Goal: Task Accomplishment & Management: Use online tool/utility

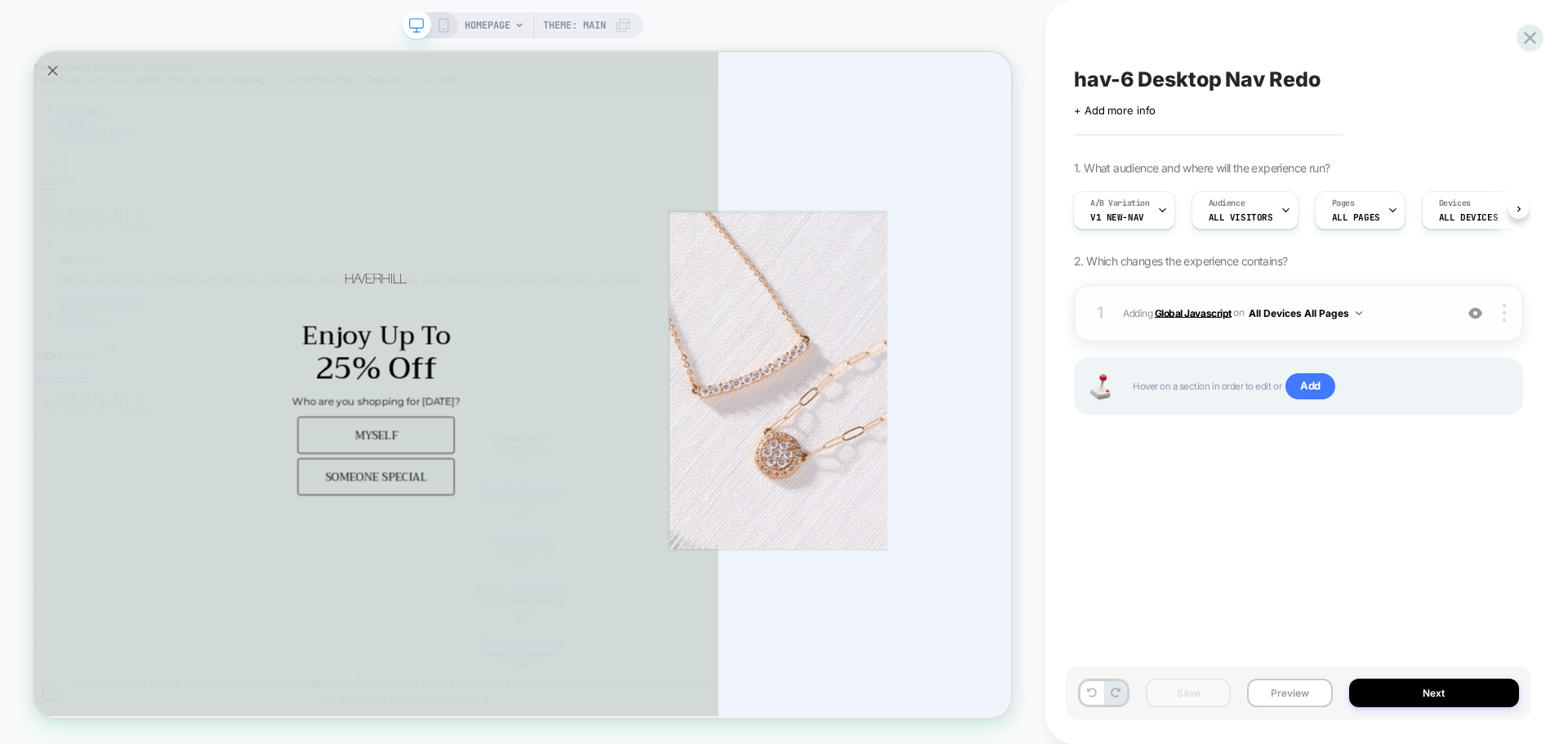
click at [1174, 319] on b "Global Javascript" at bounding box center [1193, 312] width 77 height 12
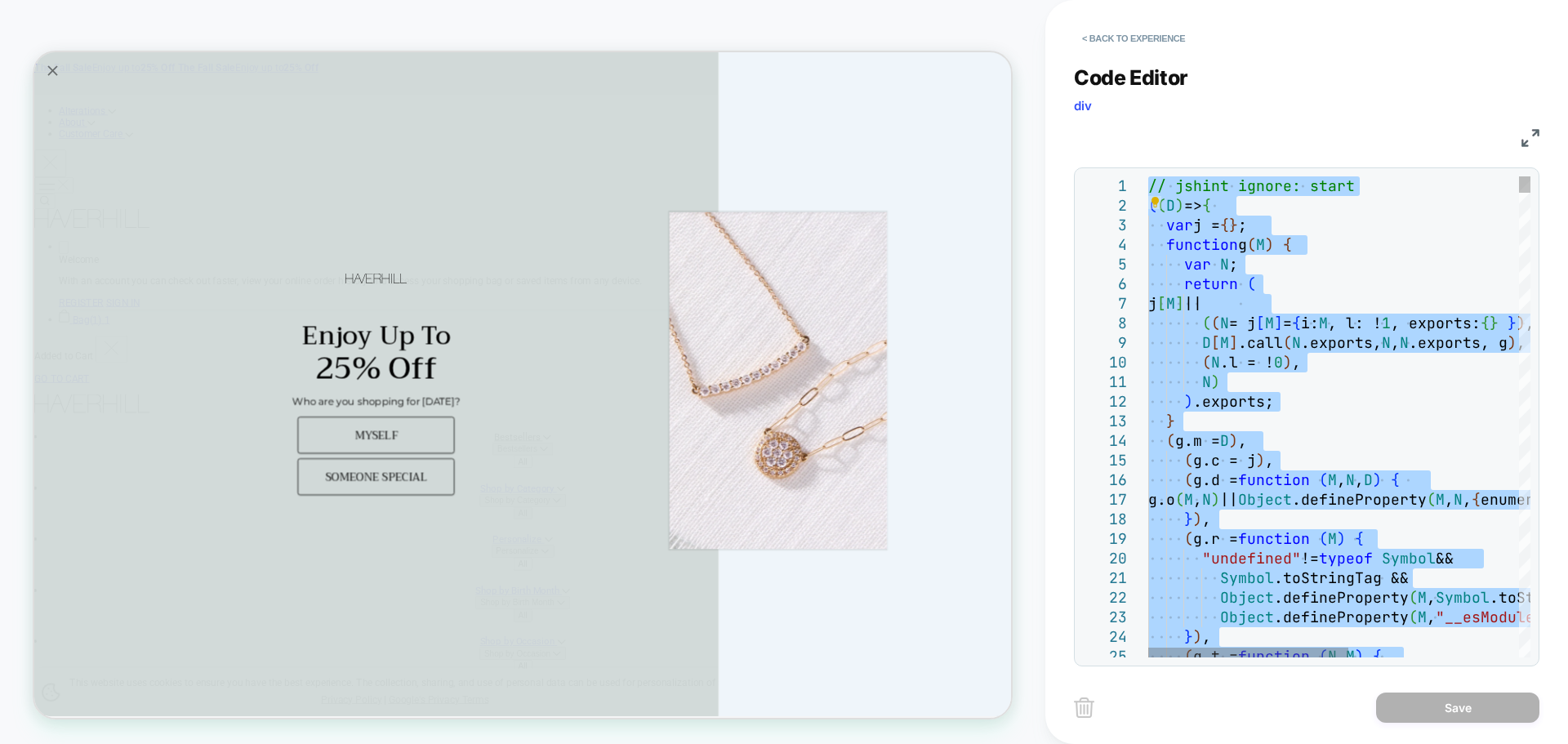
type textarea "**********"
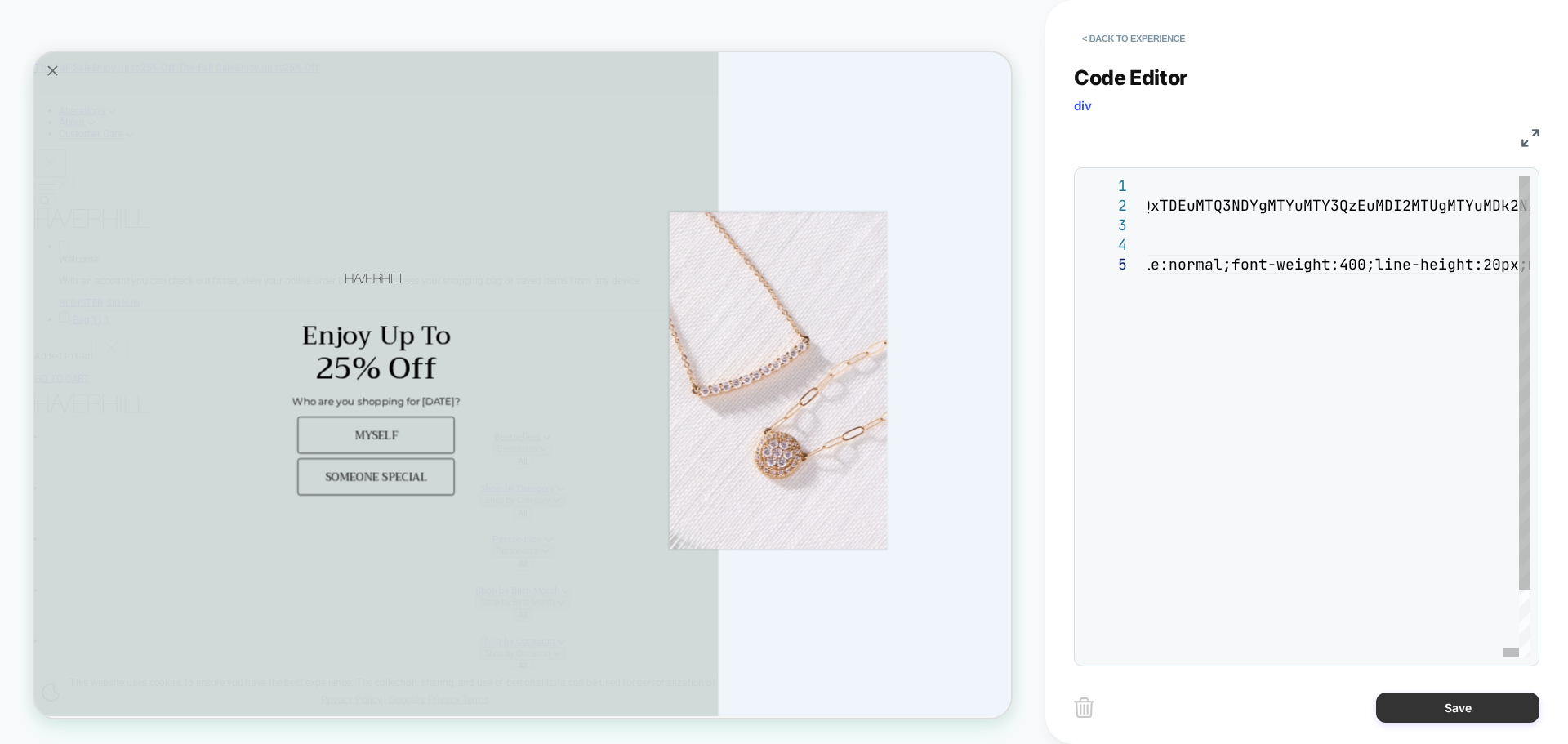
click at [1477, 704] on button "Save" at bounding box center [1458, 708] width 163 height 31
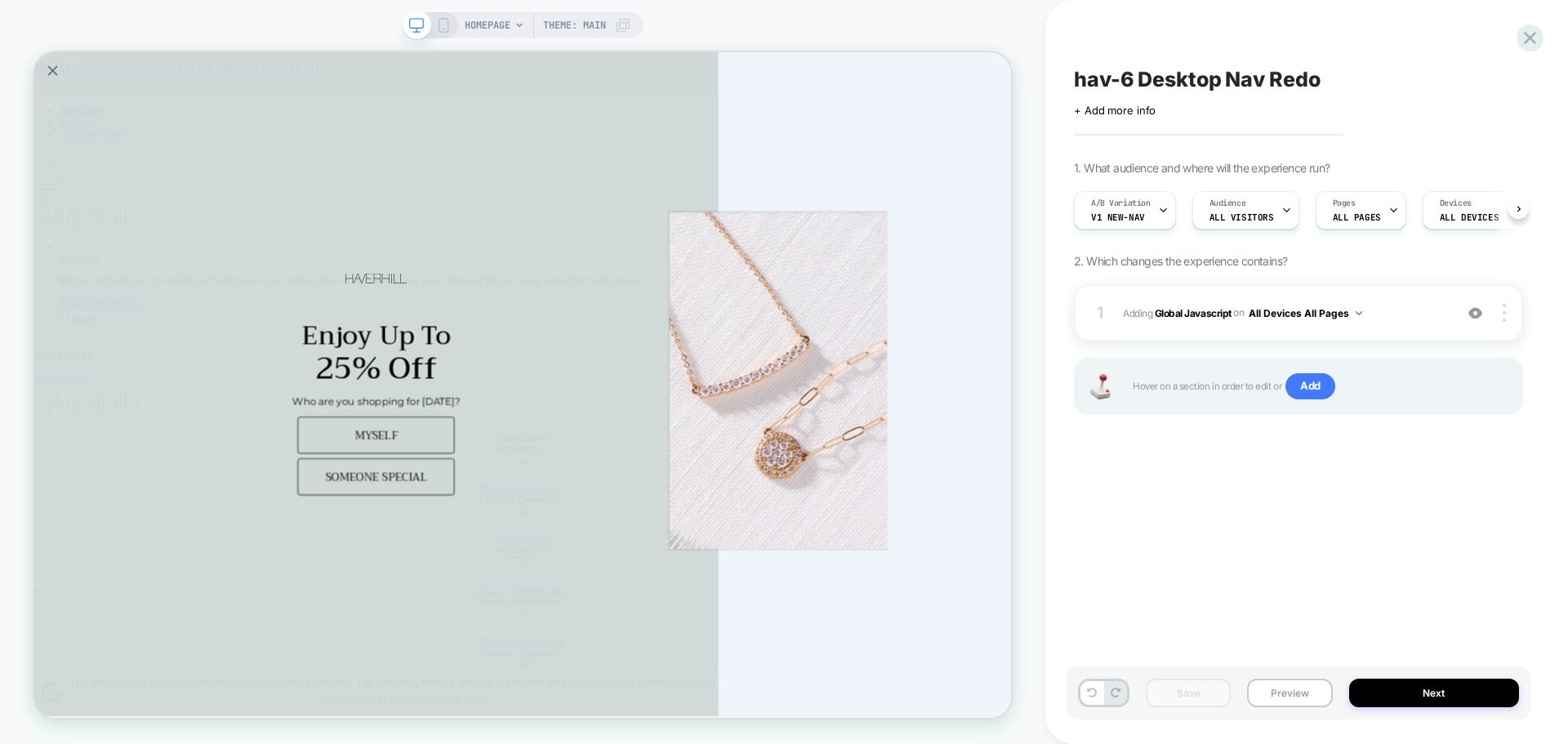
scroll to position [0, 1]
click at [1214, 315] on b "Global Javascript" at bounding box center [1193, 312] width 77 height 12
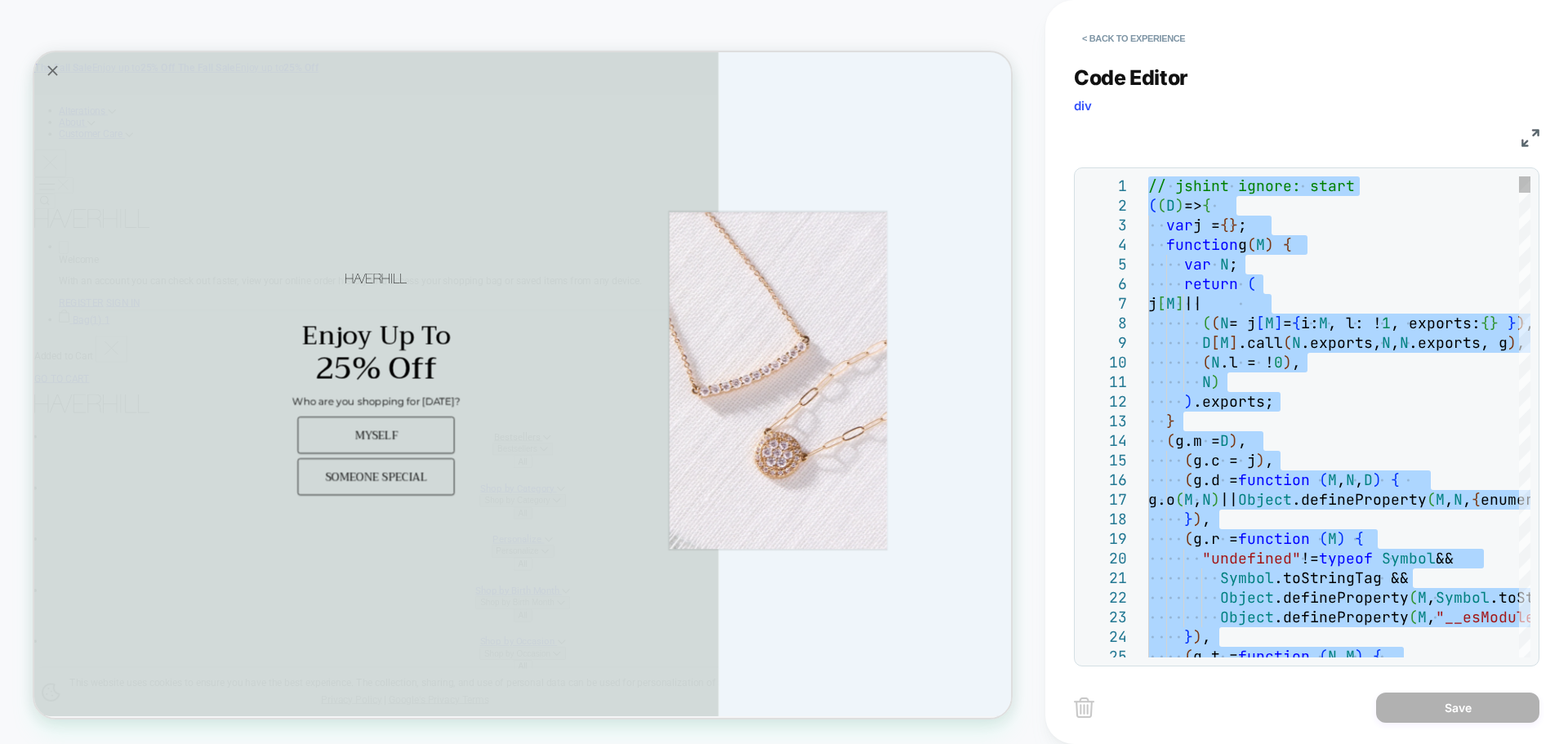
type textarea "**********"
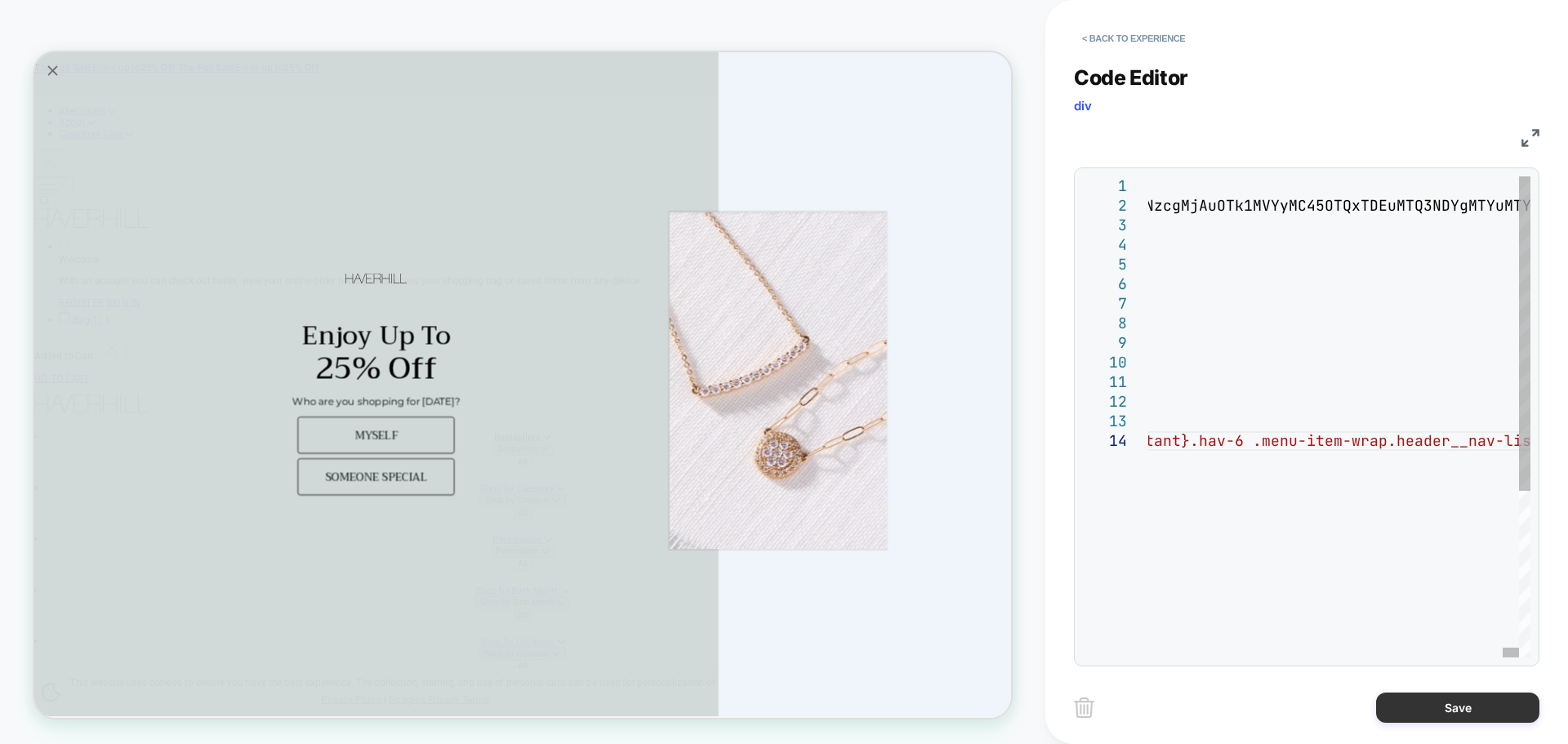
click at [1399, 711] on button "Save" at bounding box center [1458, 708] width 163 height 31
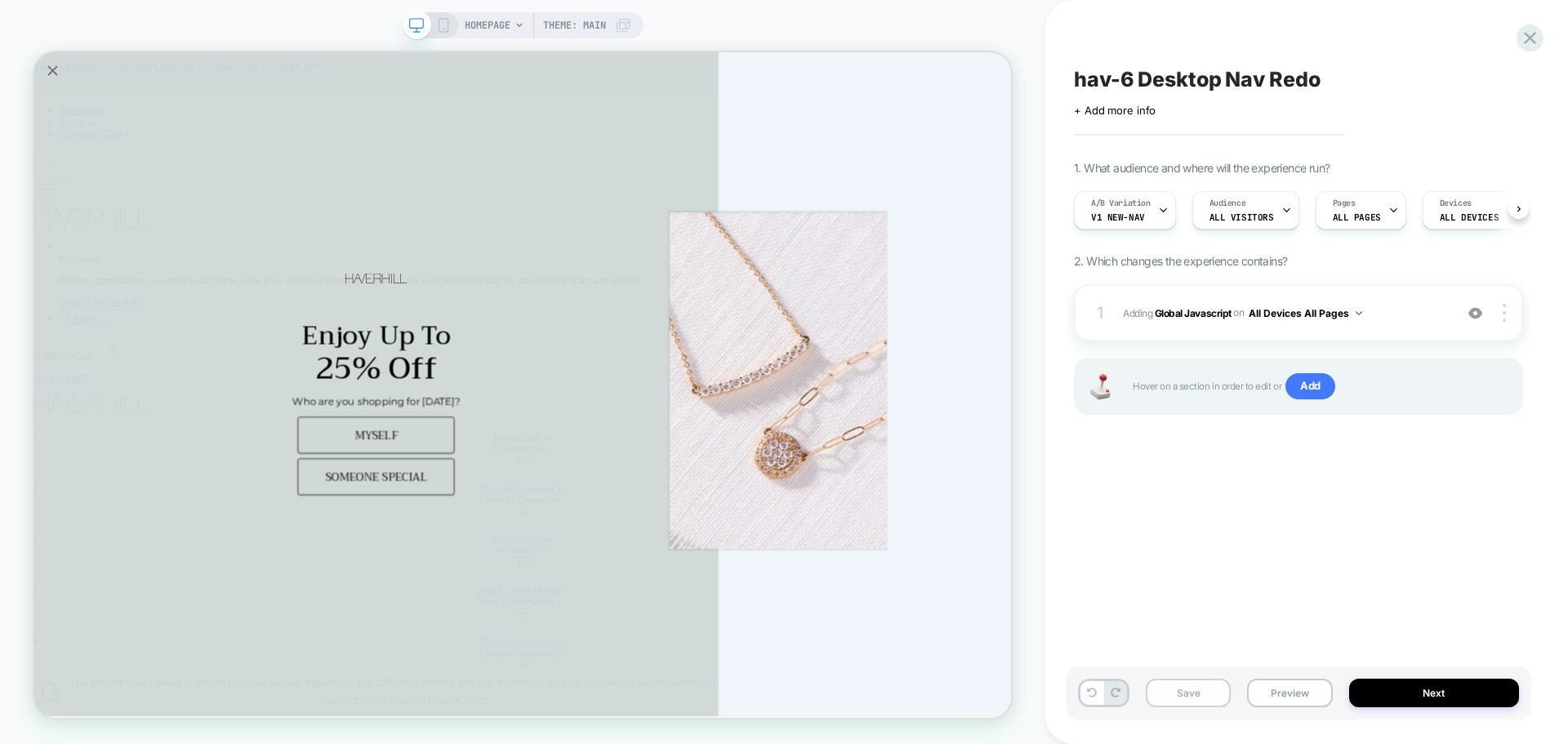
scroll to position [0, 1]
click at [1171, 695] on button "Save" at bounding box center [1187, 693] width 84 height 29
click at [1302, 689] on button "Preview" at bounding box center [1289, 693] width 84 height 29
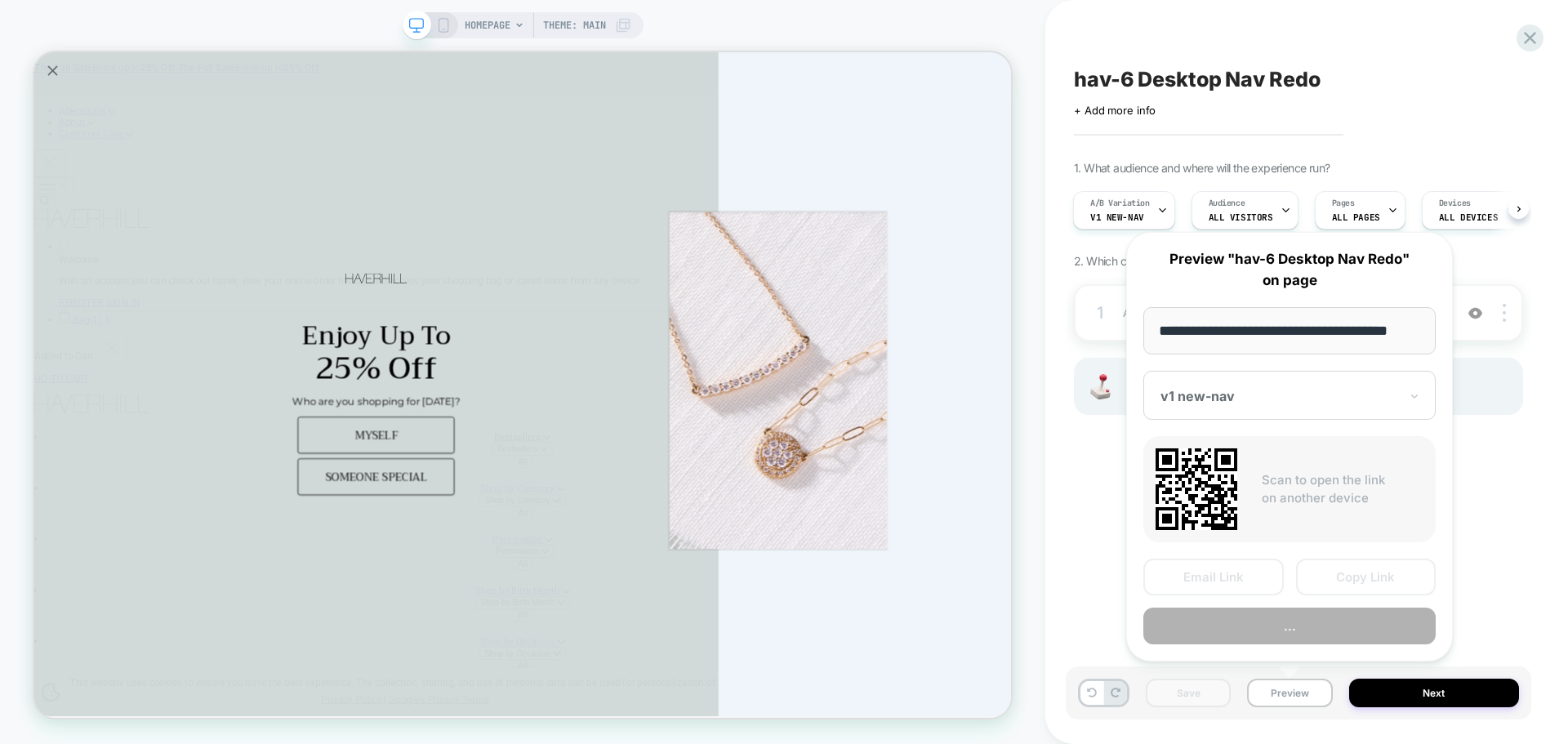
scroll to position [0, 10]
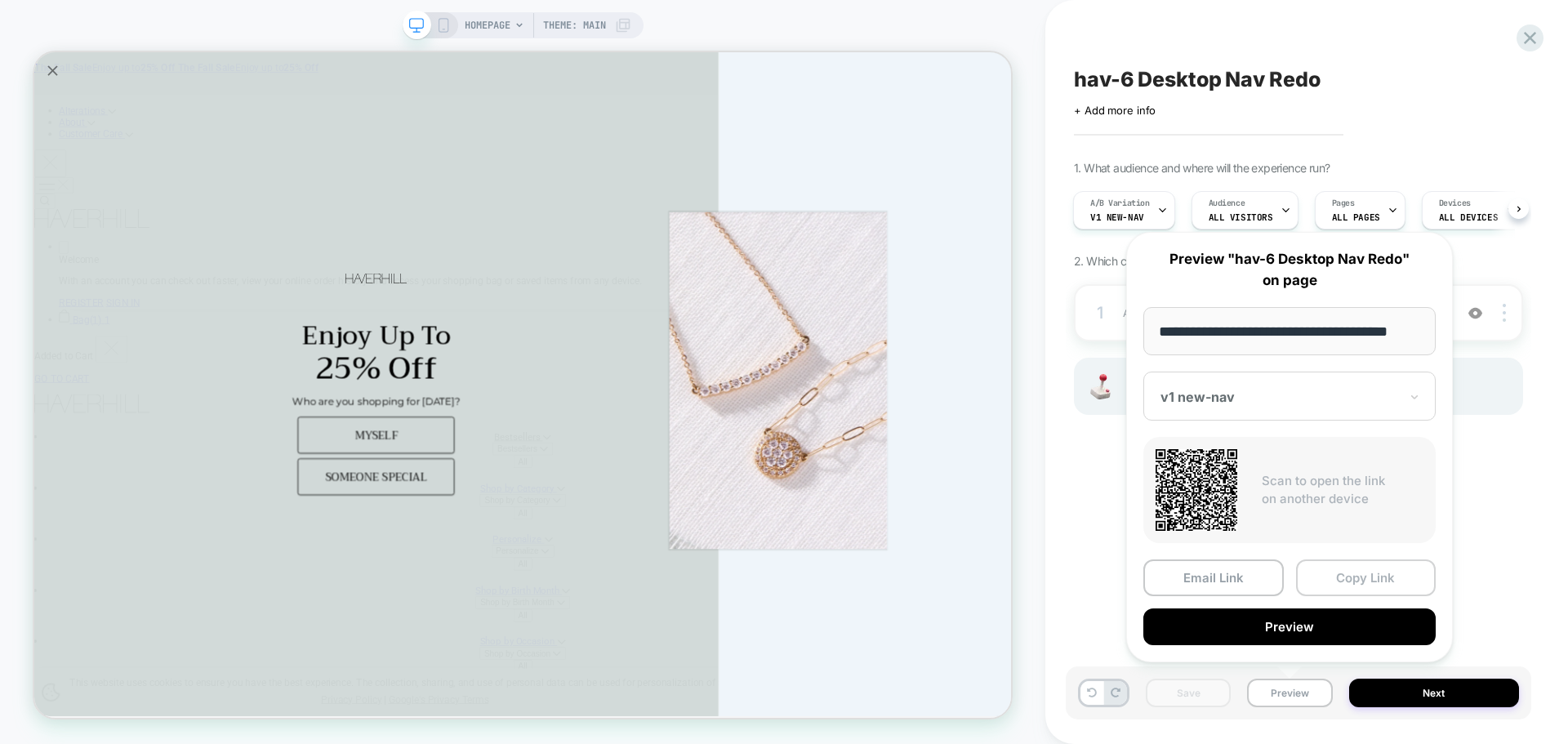
click at [1328, 568] on button "Copy Link" at bounding box center [1366, 578] width 140 height 37
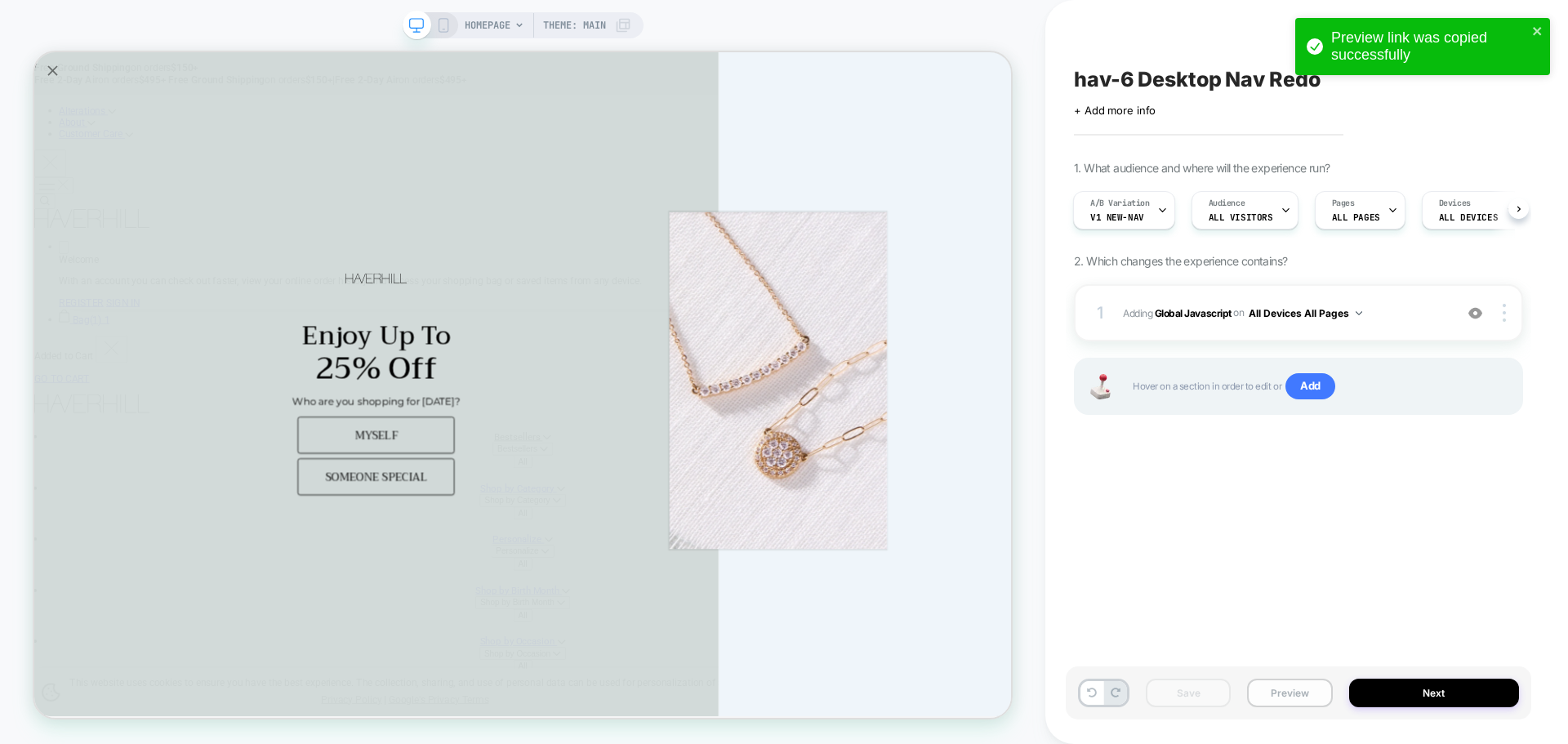
click at [1315, 706] on button "Preview" at bounding box center [1289, 693] width 84 height 29
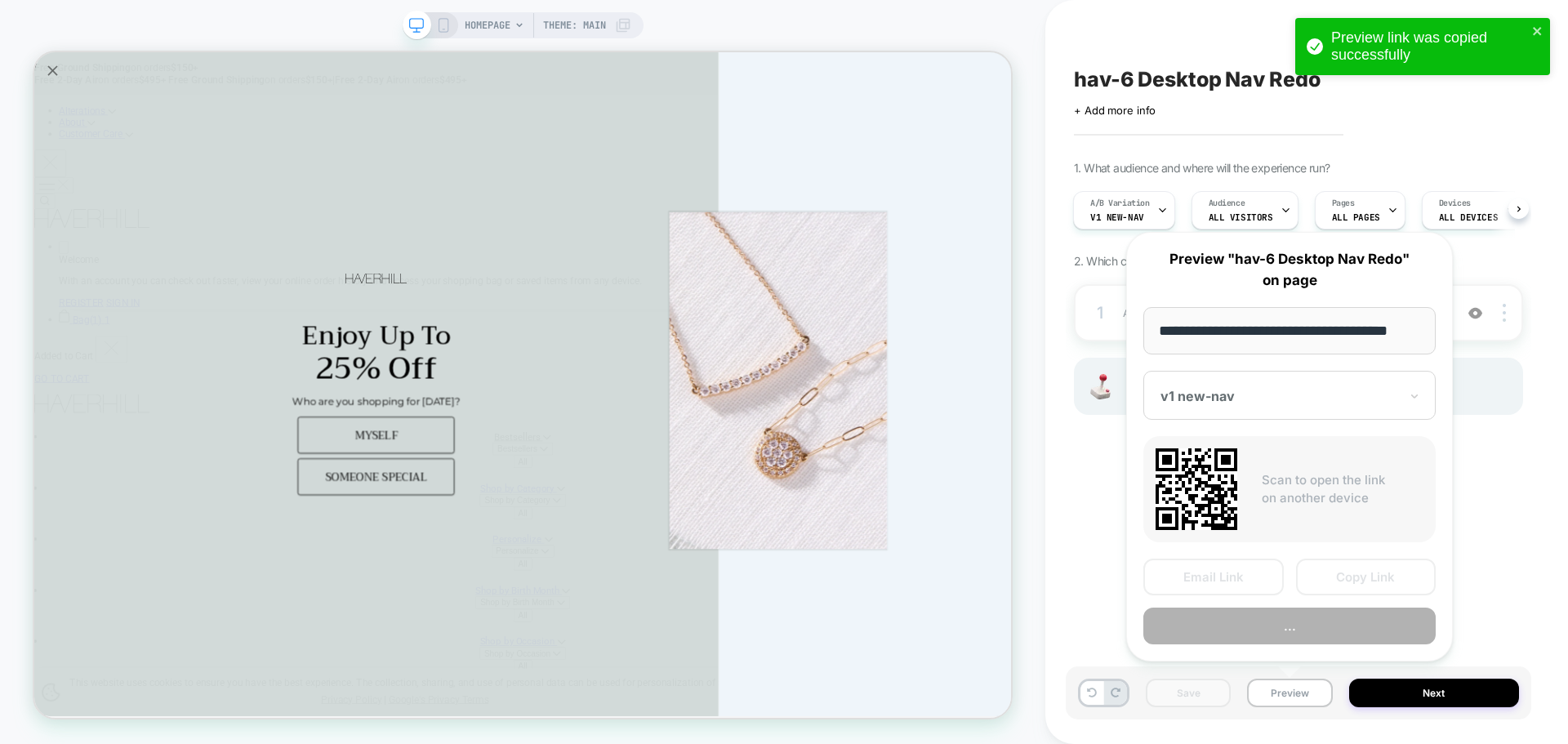
scroll to position [0, 10]
click at [1344, 579] on button "Copy Link" at bounding box center [1366, 578] width 140 height 37
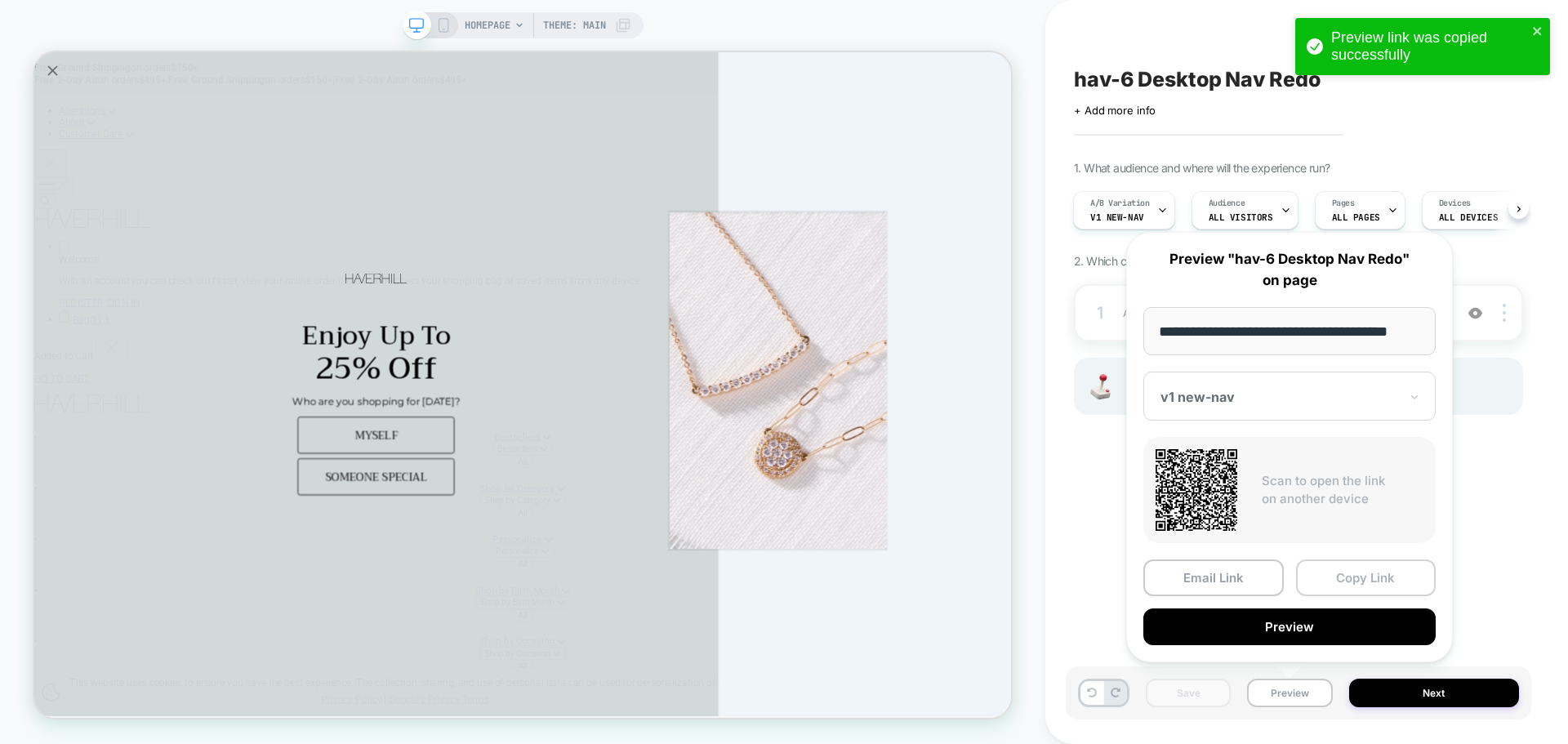
scroll to position [0, 0]
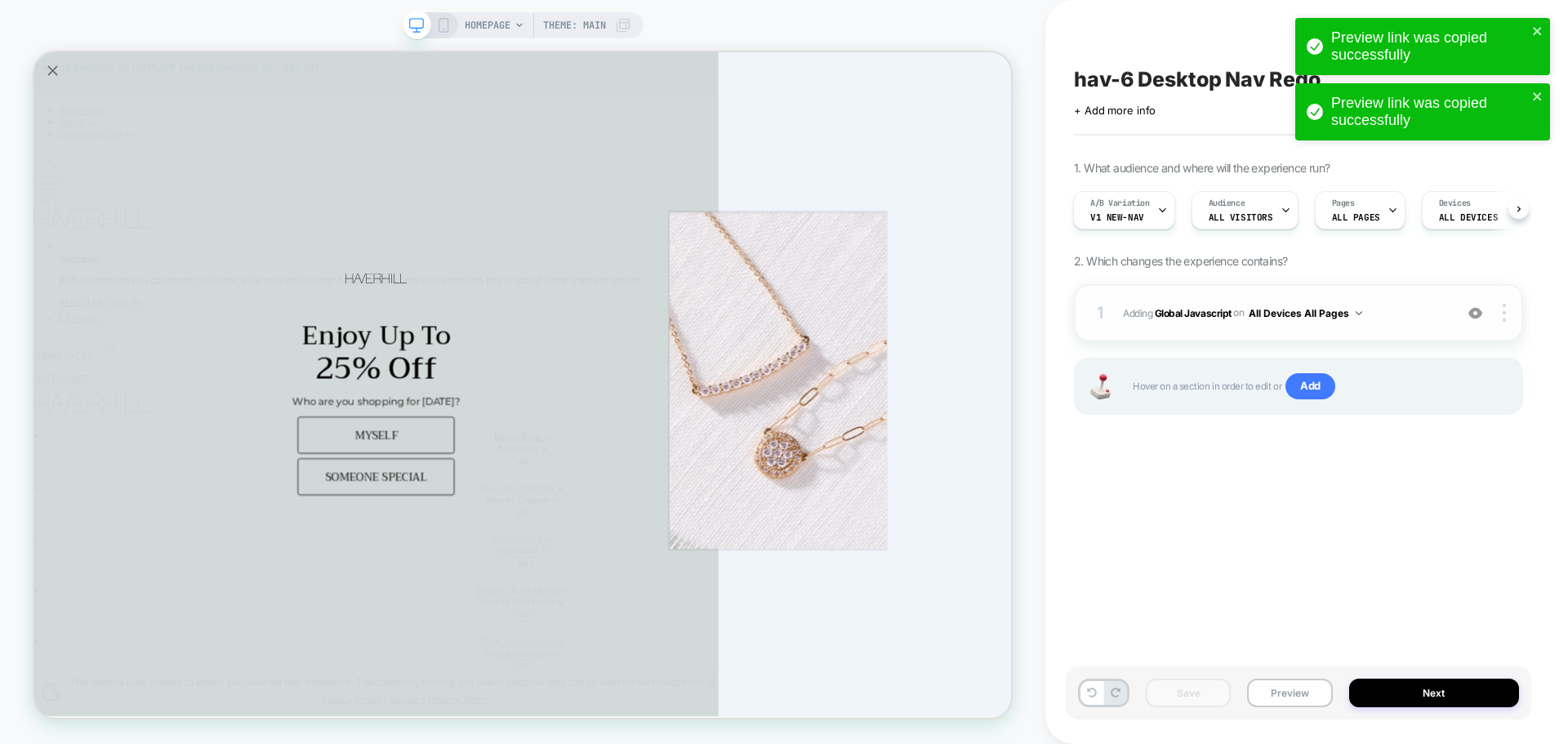
click at [1177, 322] on span "Adding Global Javascript on All Devices All Pages" at bounding box center [1283, 313] width 322 height 20
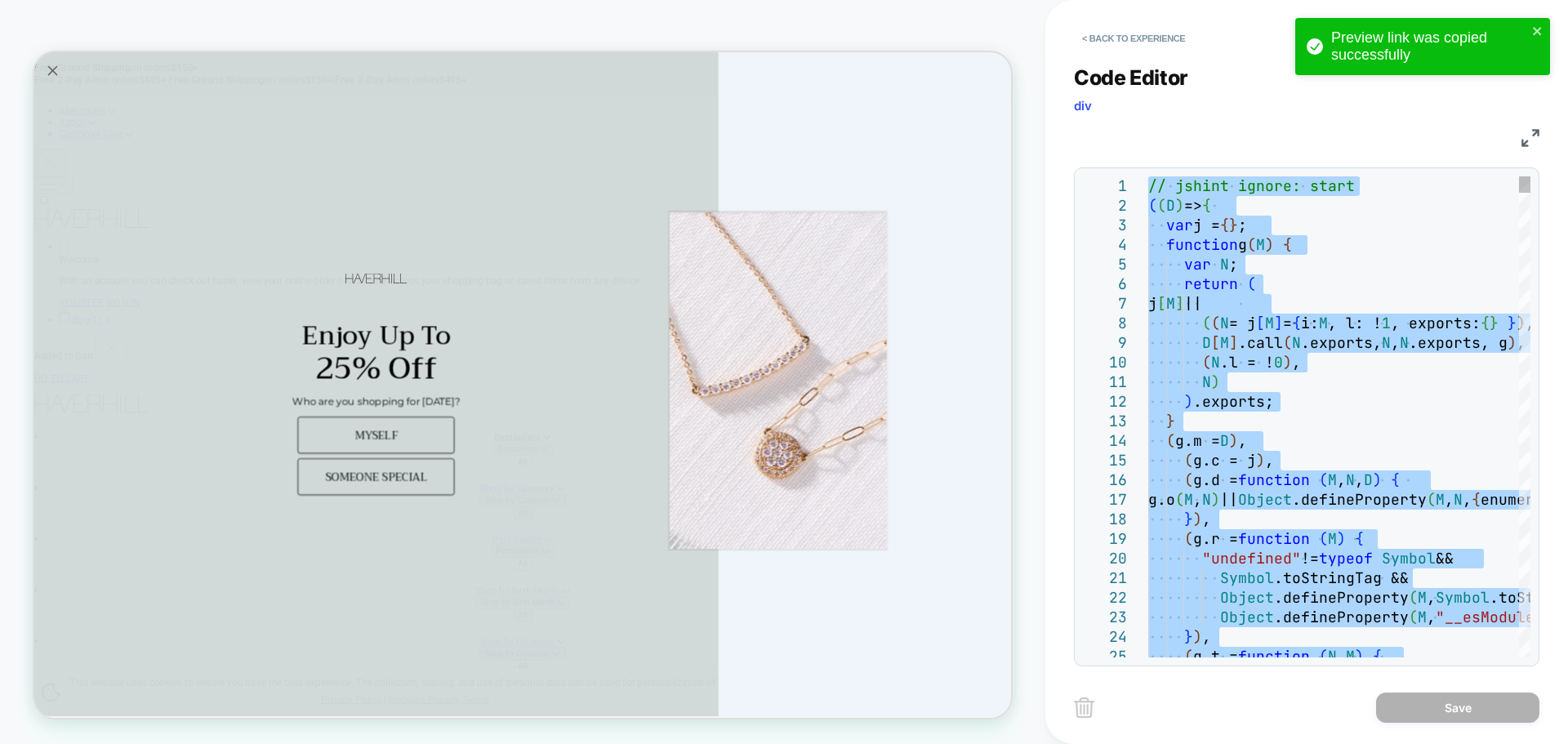
type textarea "**********"
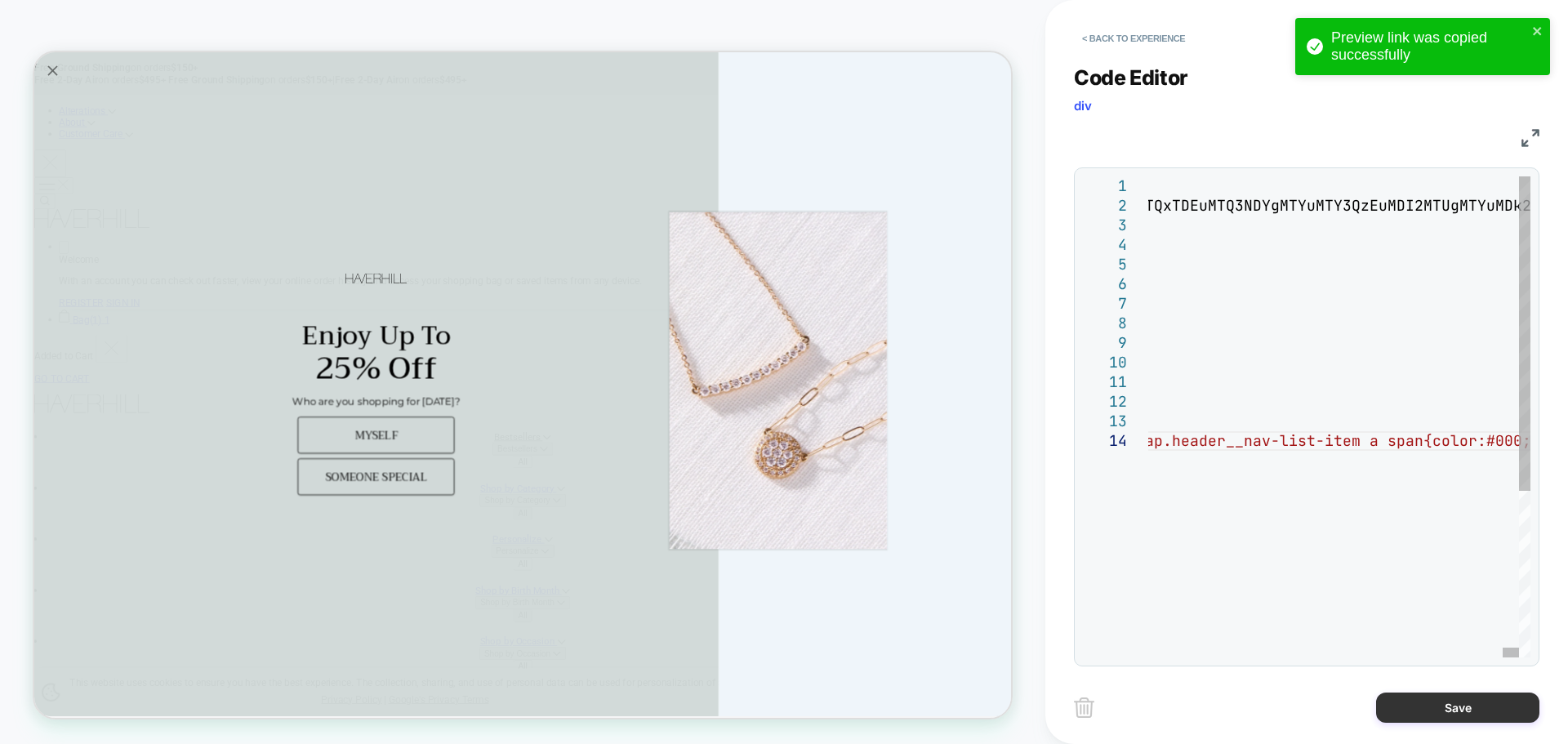
click at [1433, 719] on button "Save" at bounding box center [1458, 708] width 163 height 31
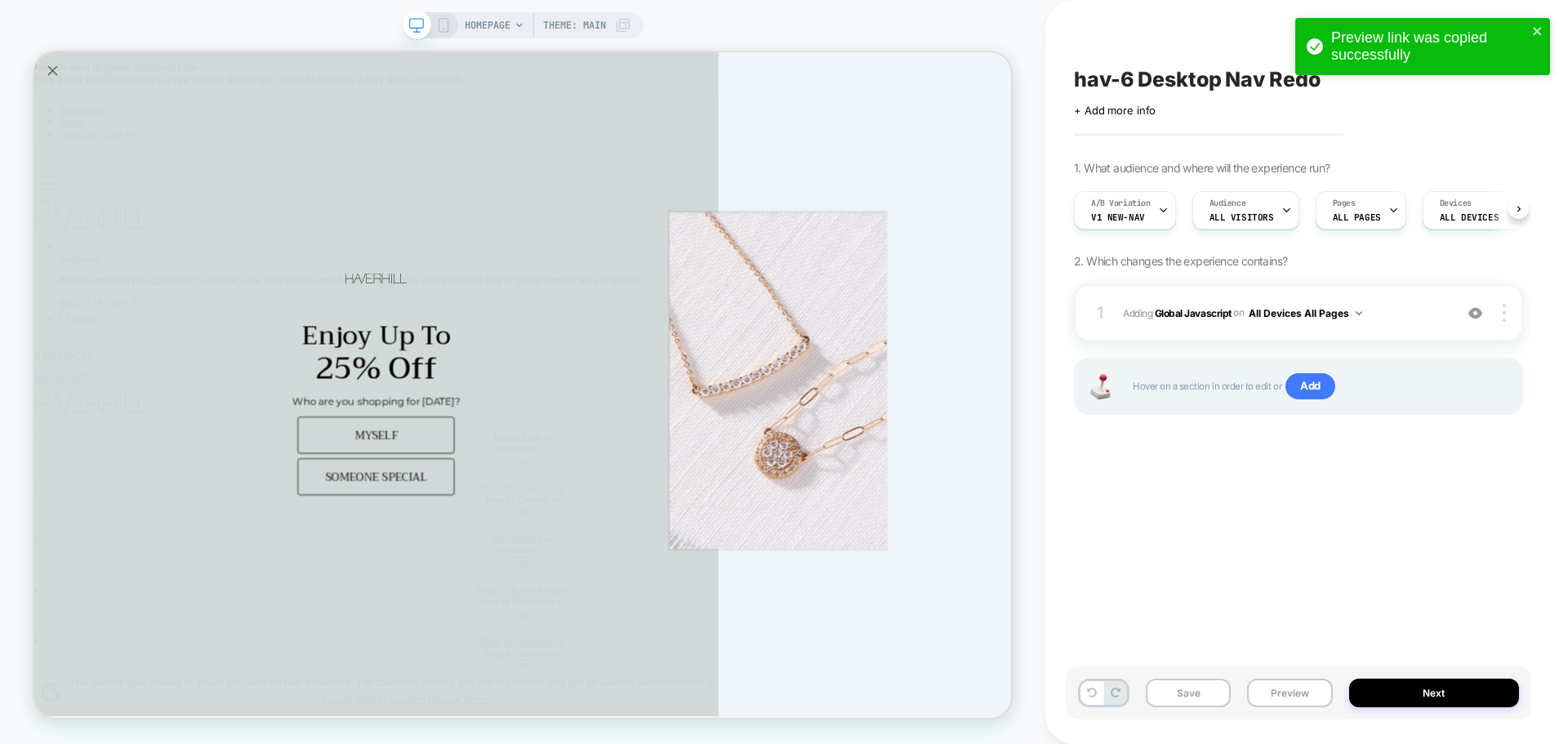
scroll to position [0, 1]
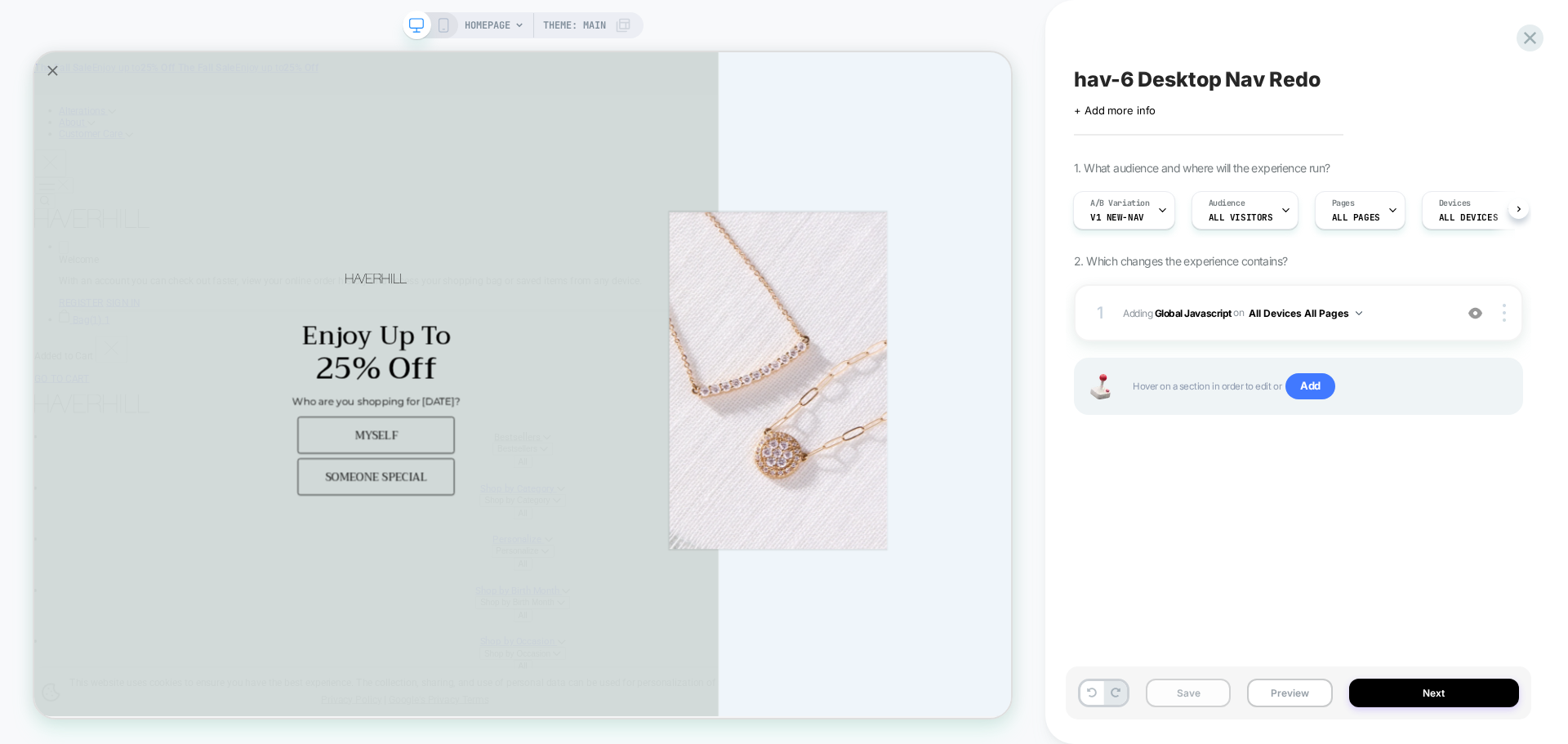
click at [1213, 702] on button "Save" at bounding box center [1187, 693] width 84 height 29
click at [1277, 686] on button "Preview" at bounding box center [1289, 693] width 84 height 29
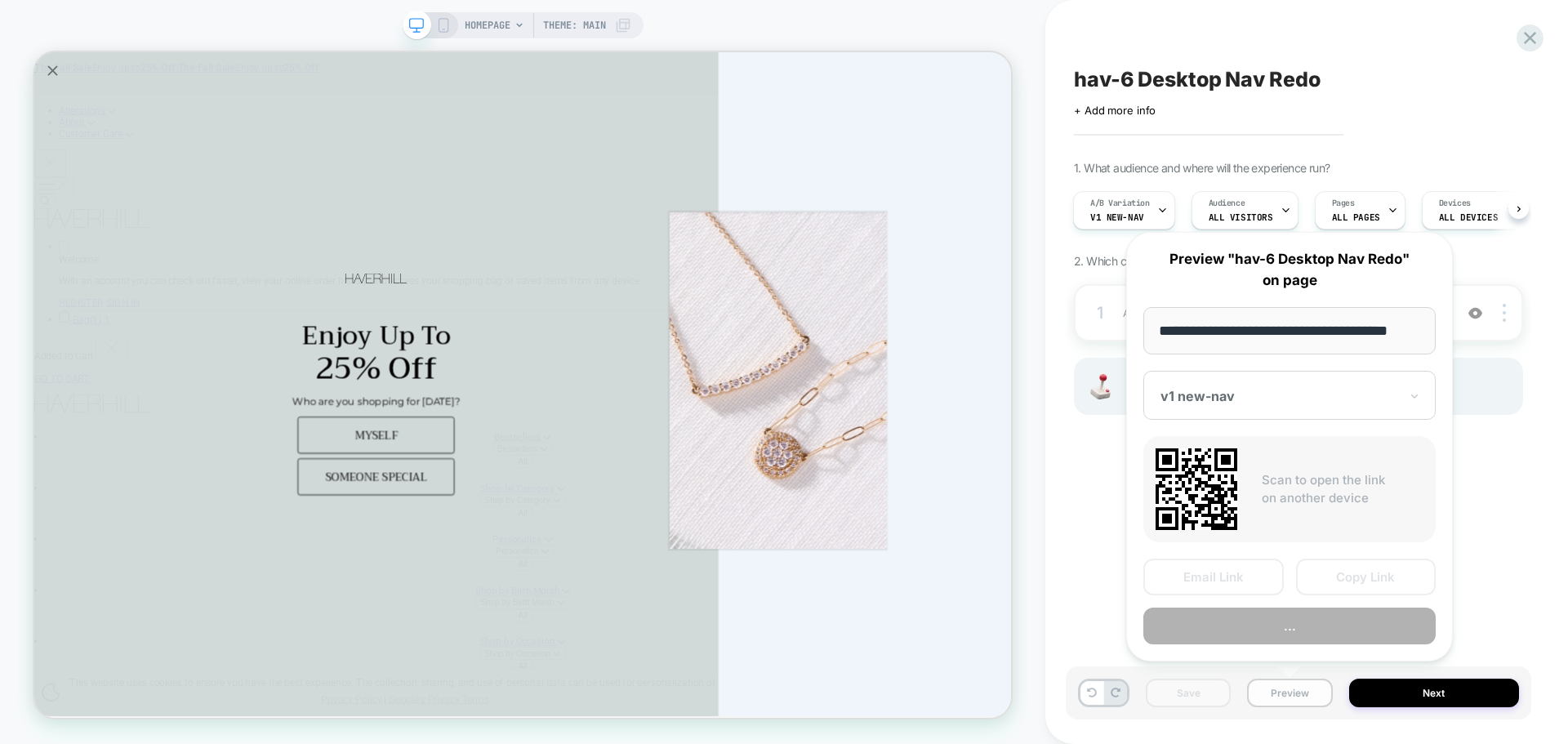
scroll to position [0, 10]
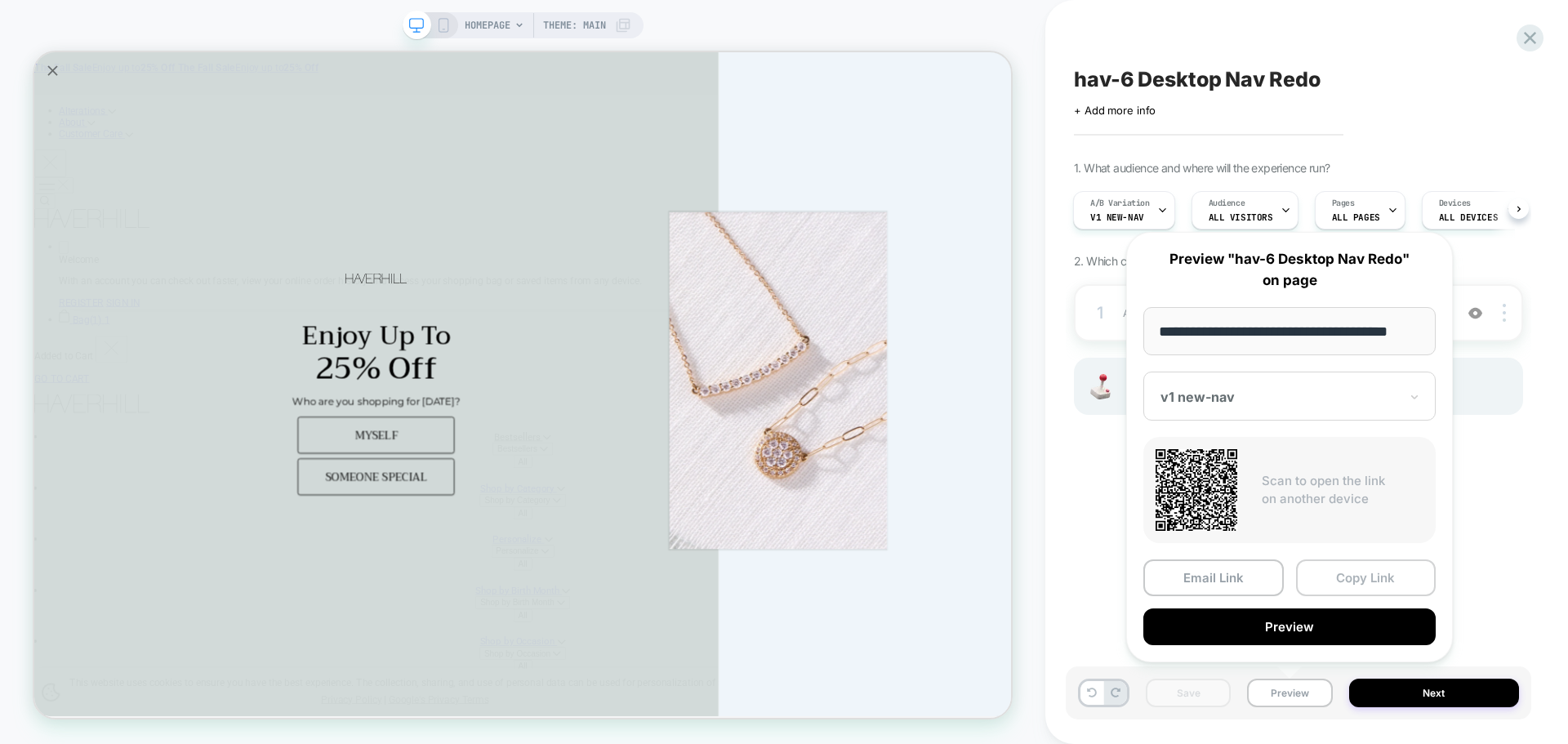
click at [1381, 576] on button "Copy Link" at bounding box center [1366, 578] width 140 height 37
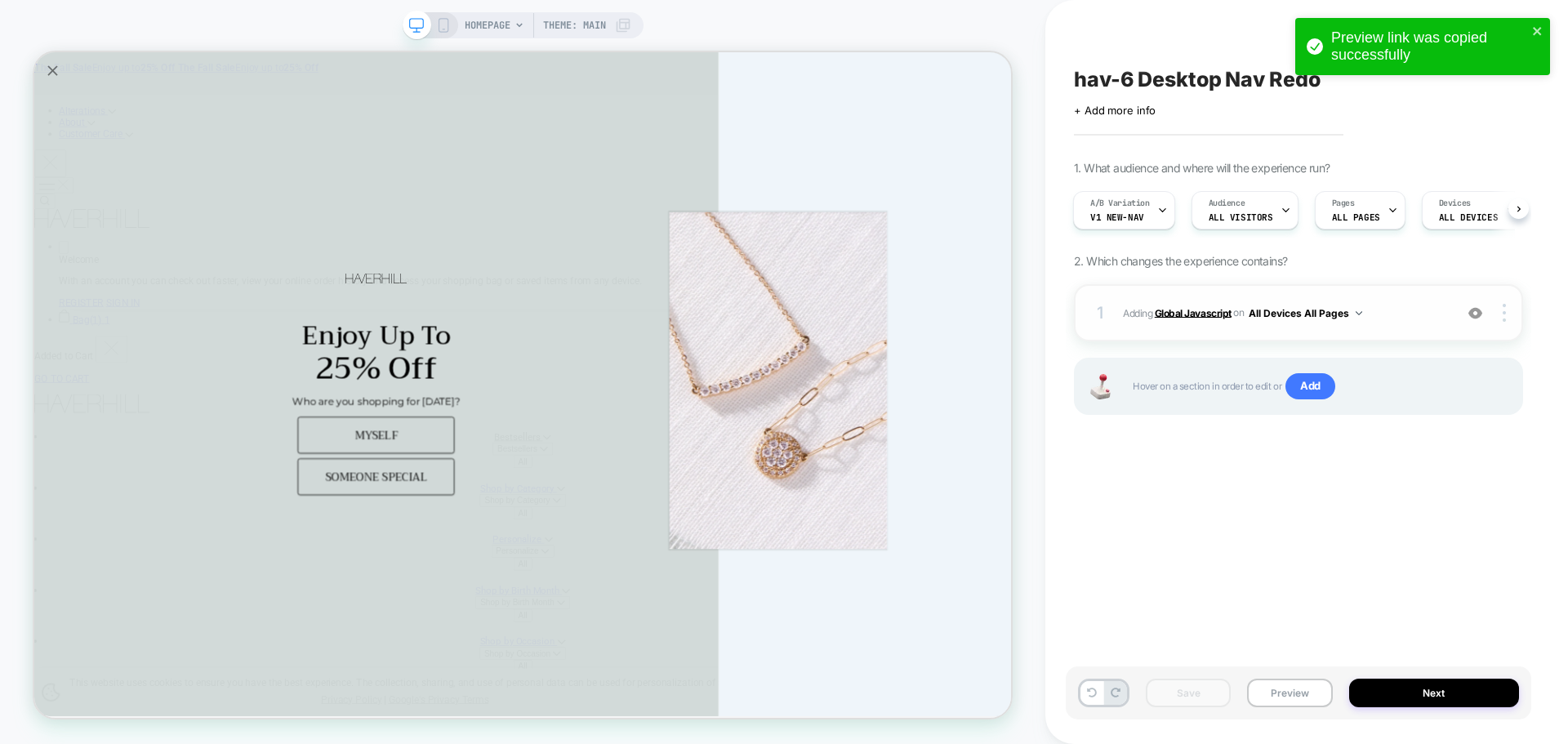
click at [1175, 308] on b "Global Javascript" at bounding box center [1193, 312] width 77 height 12
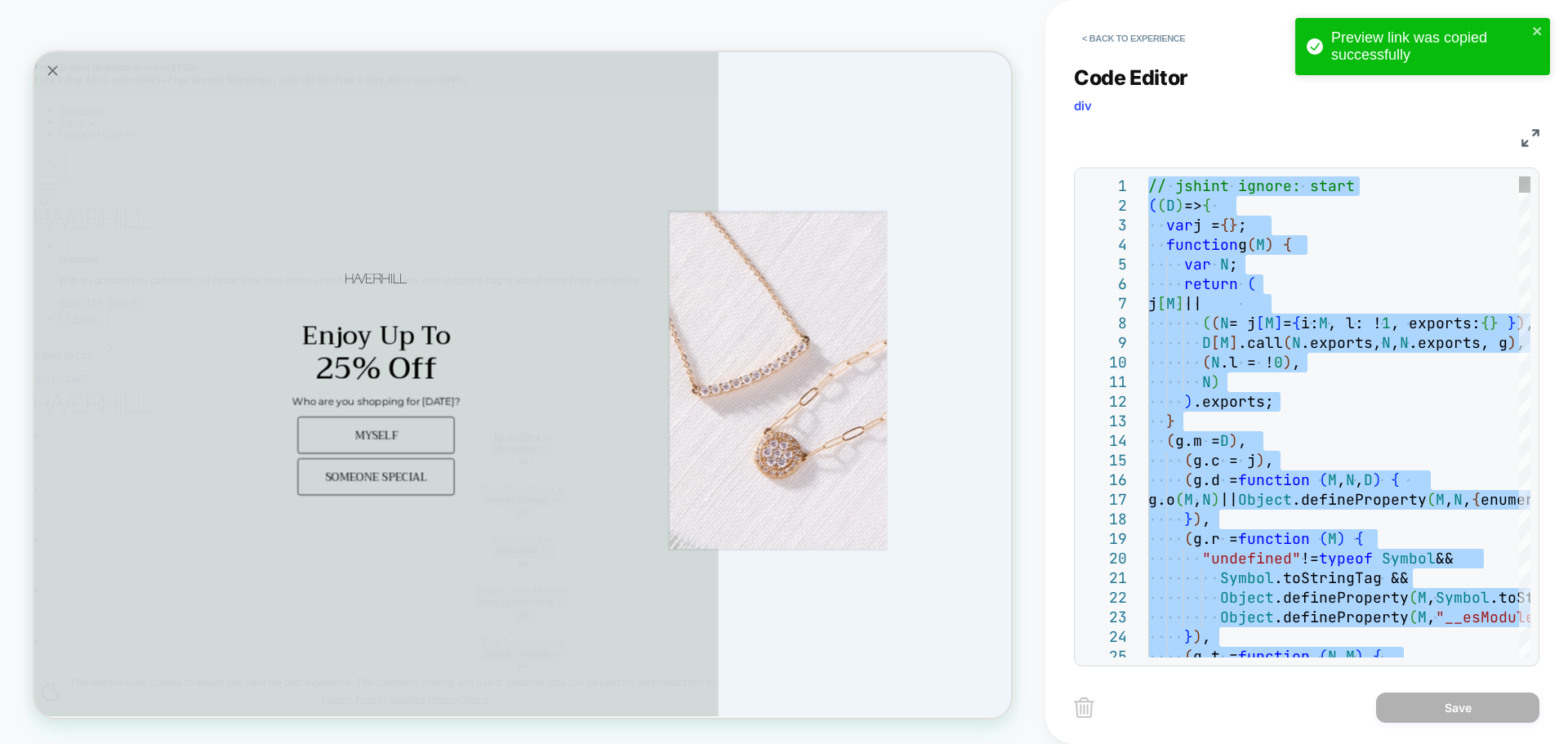
type textarea "**********"
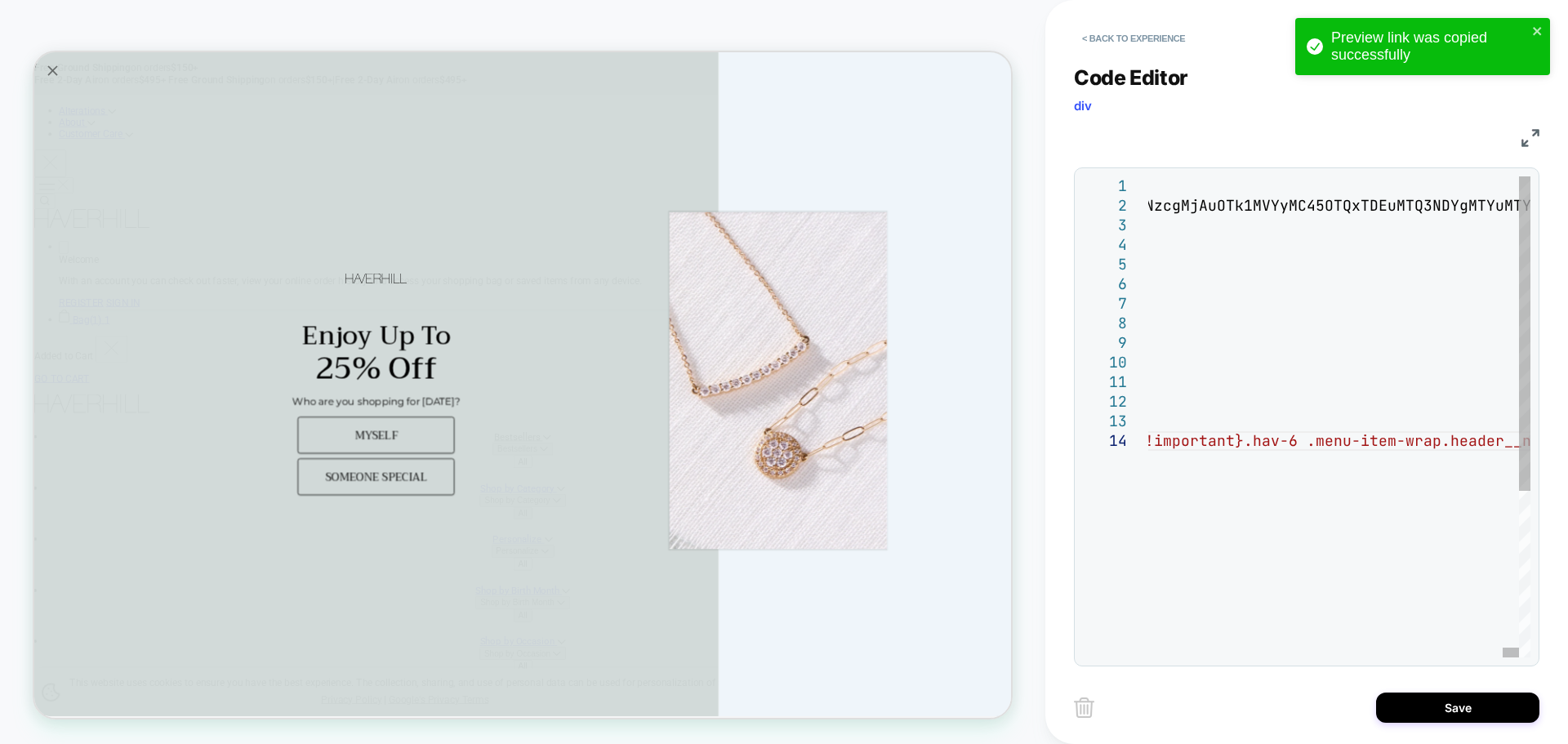
click at [1430, 723] on div "Save" at bounding box center [1306, 708] width 465 height 41
click at [1432, 720] on button "Save" at bounding box center [1458, 708] width 163 height 31
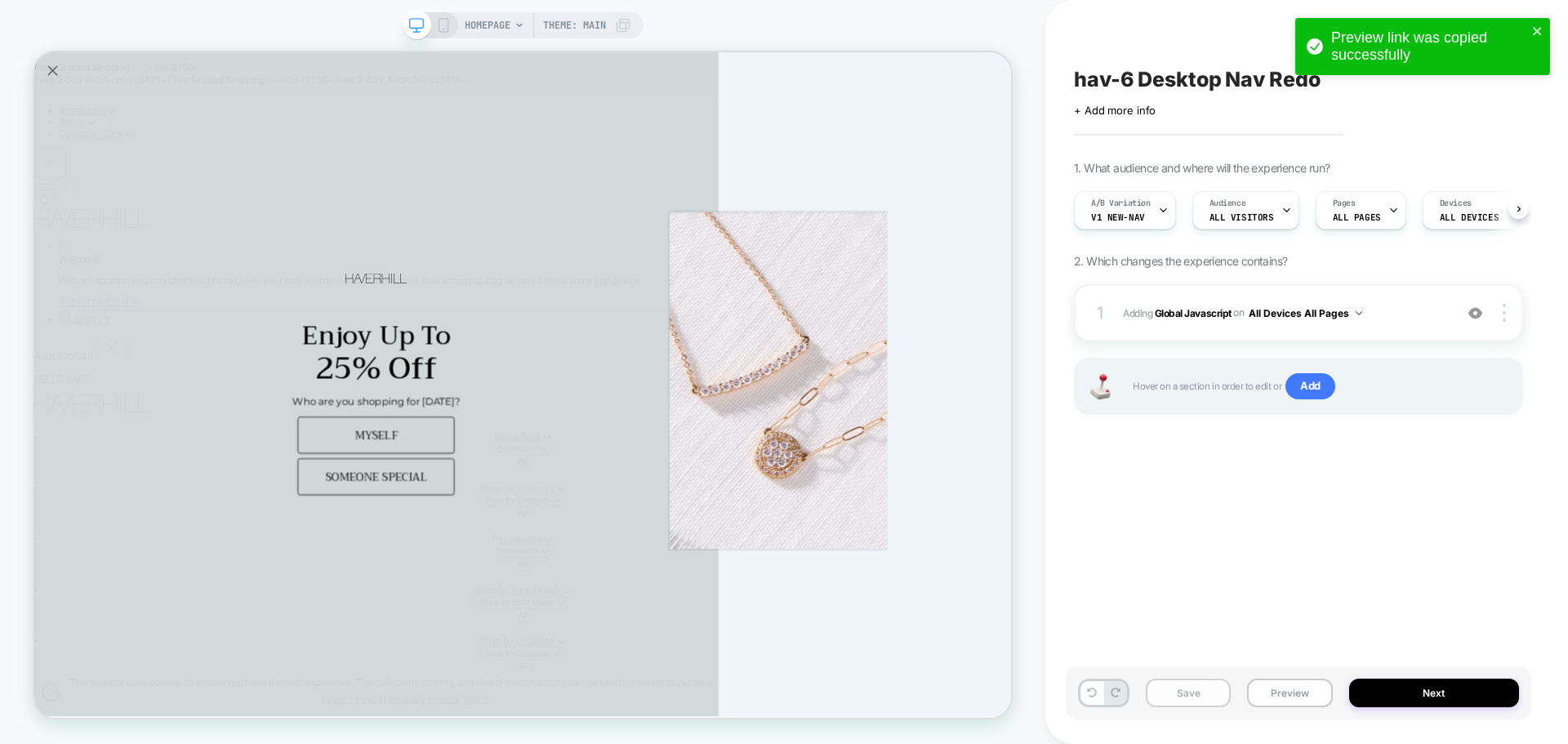
scroll to position [0, 1]
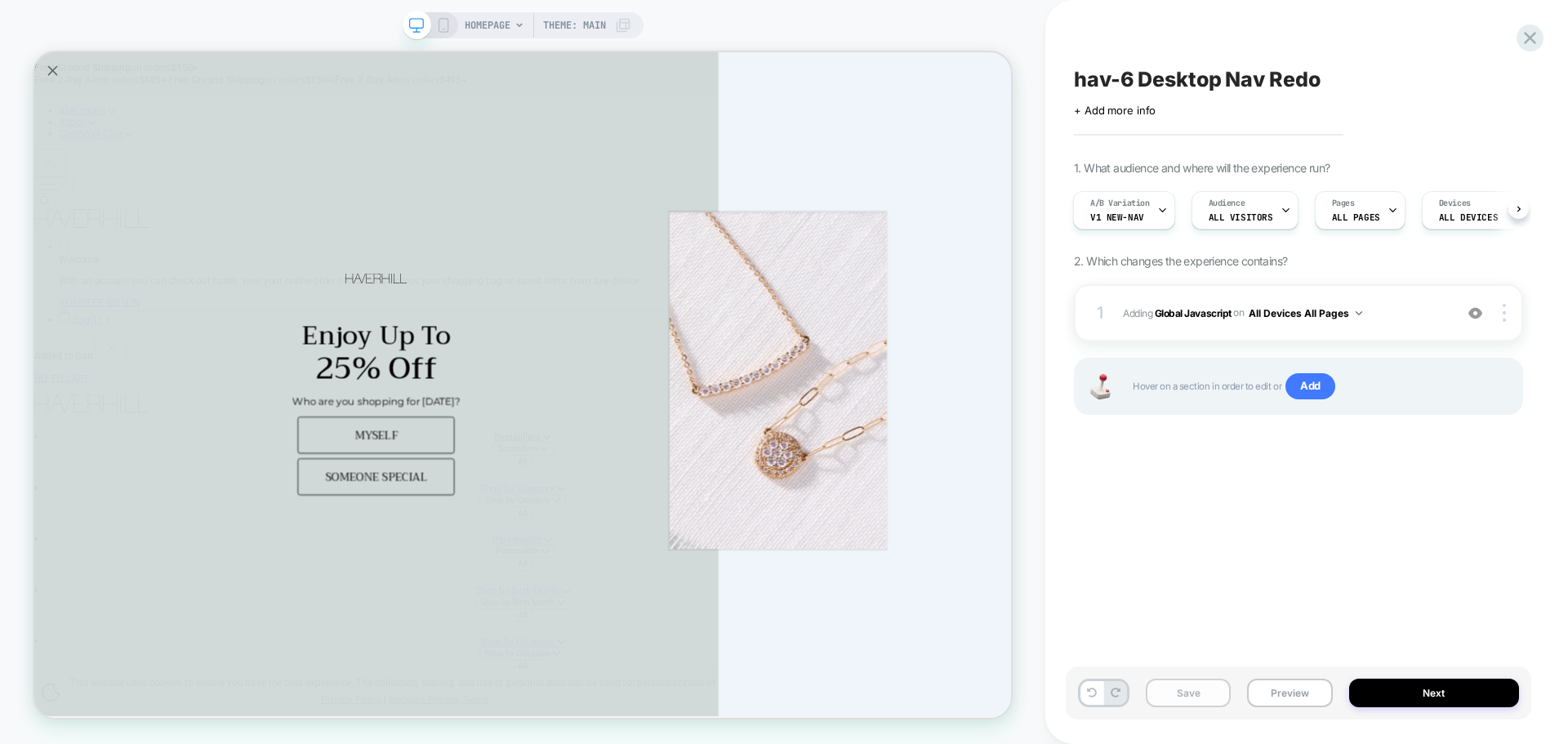
click at [1178, 690] on button "Save" at bounding box center [1187, 693] width 84 height 29
click at [1280, 692] on button "Preview" at bounding box center [1289, 693] width 84 height 29
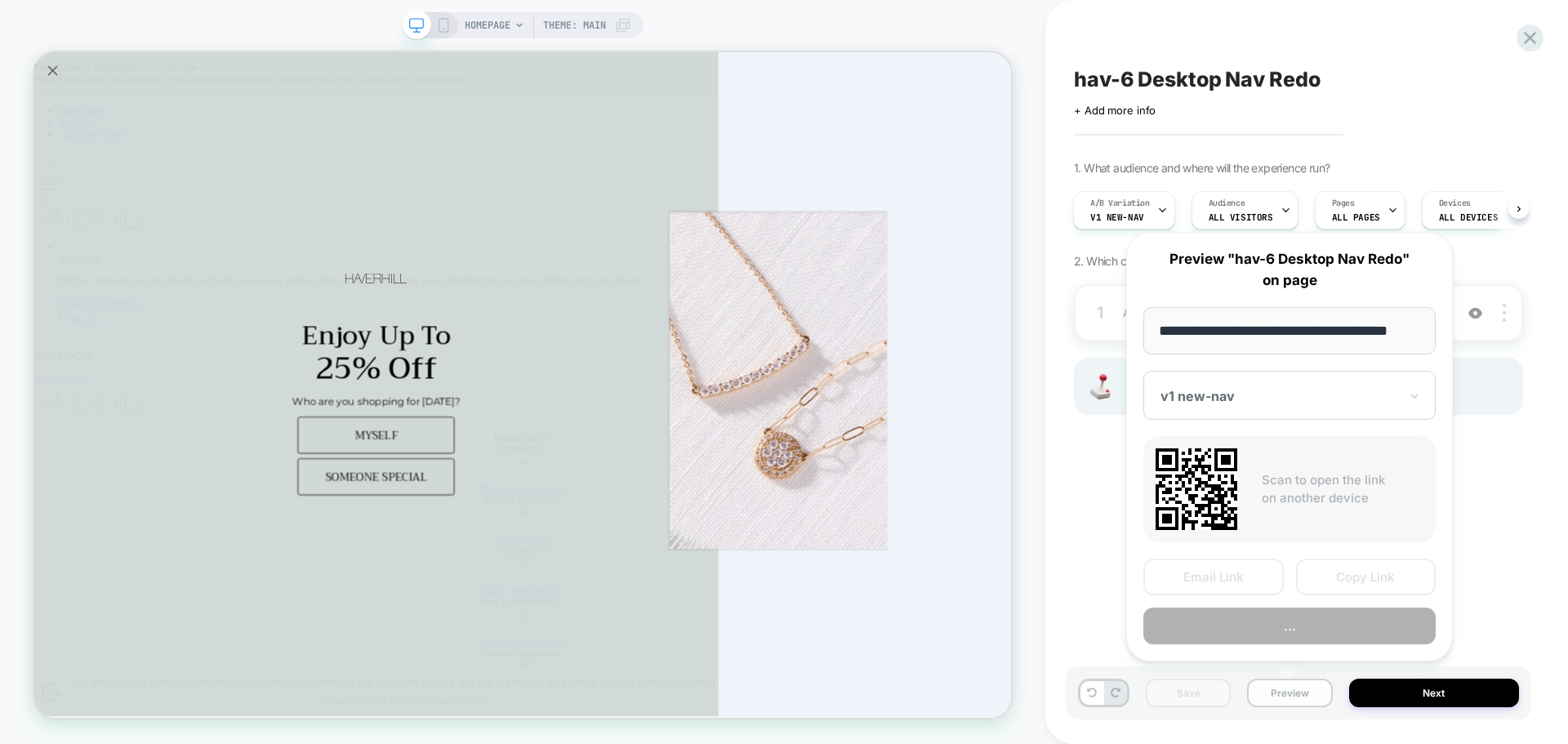
scroll to position [0, 10]
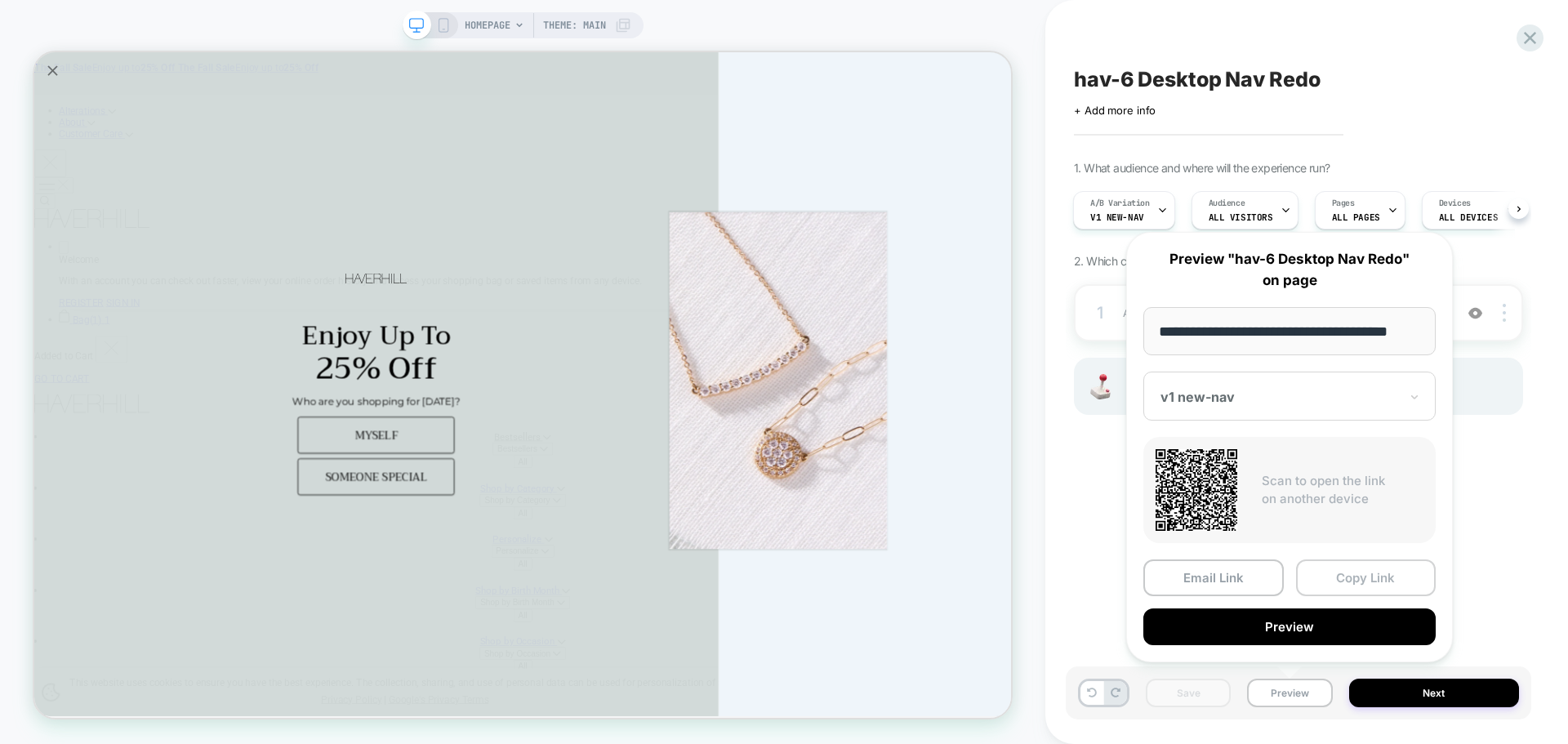
click at [1321, 583] on button "Copy Link" at bounding box center [1366, 578] width 140 height 37
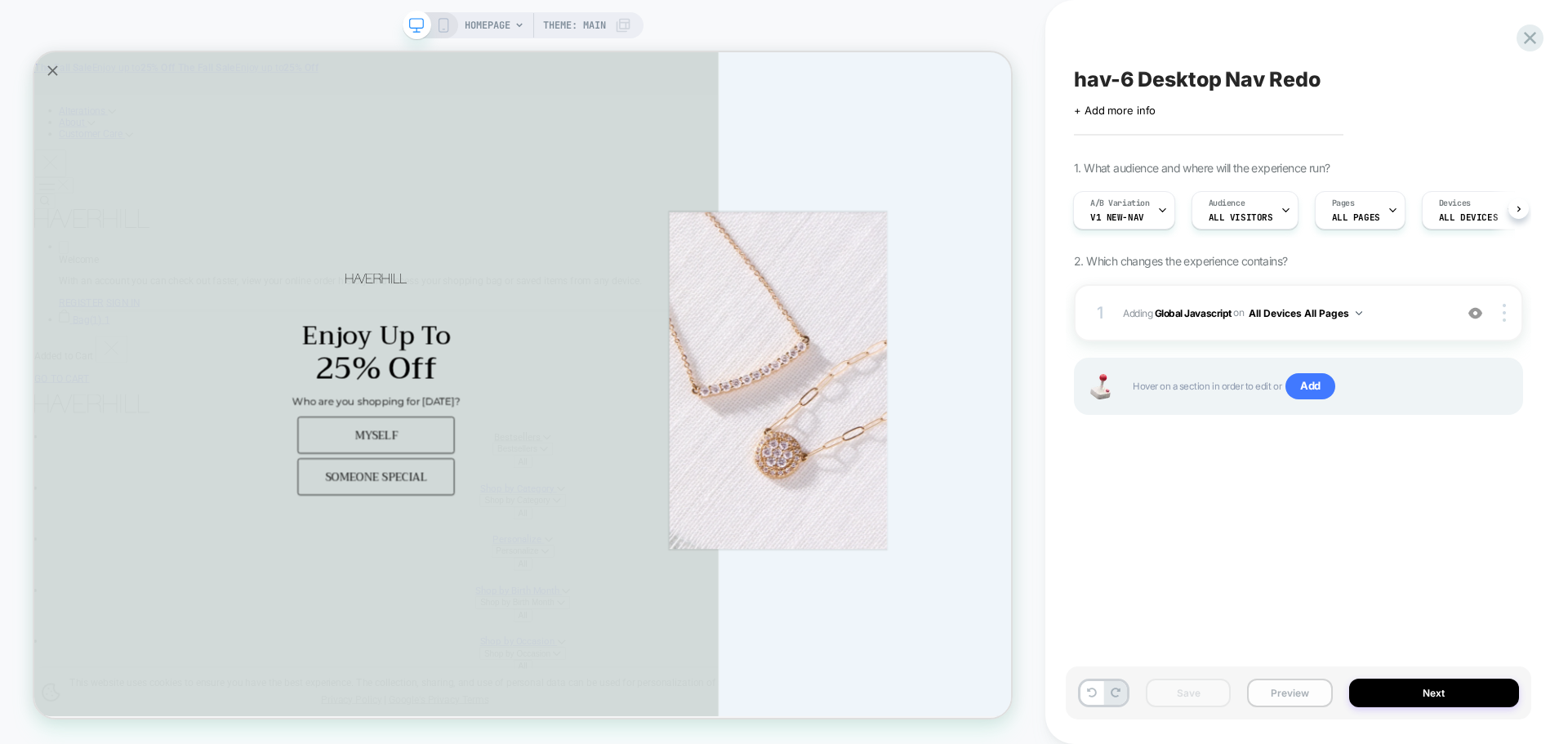
click at [1282, 688] on button "Preview" at bounding box center [1289, 693] width 84 height 29
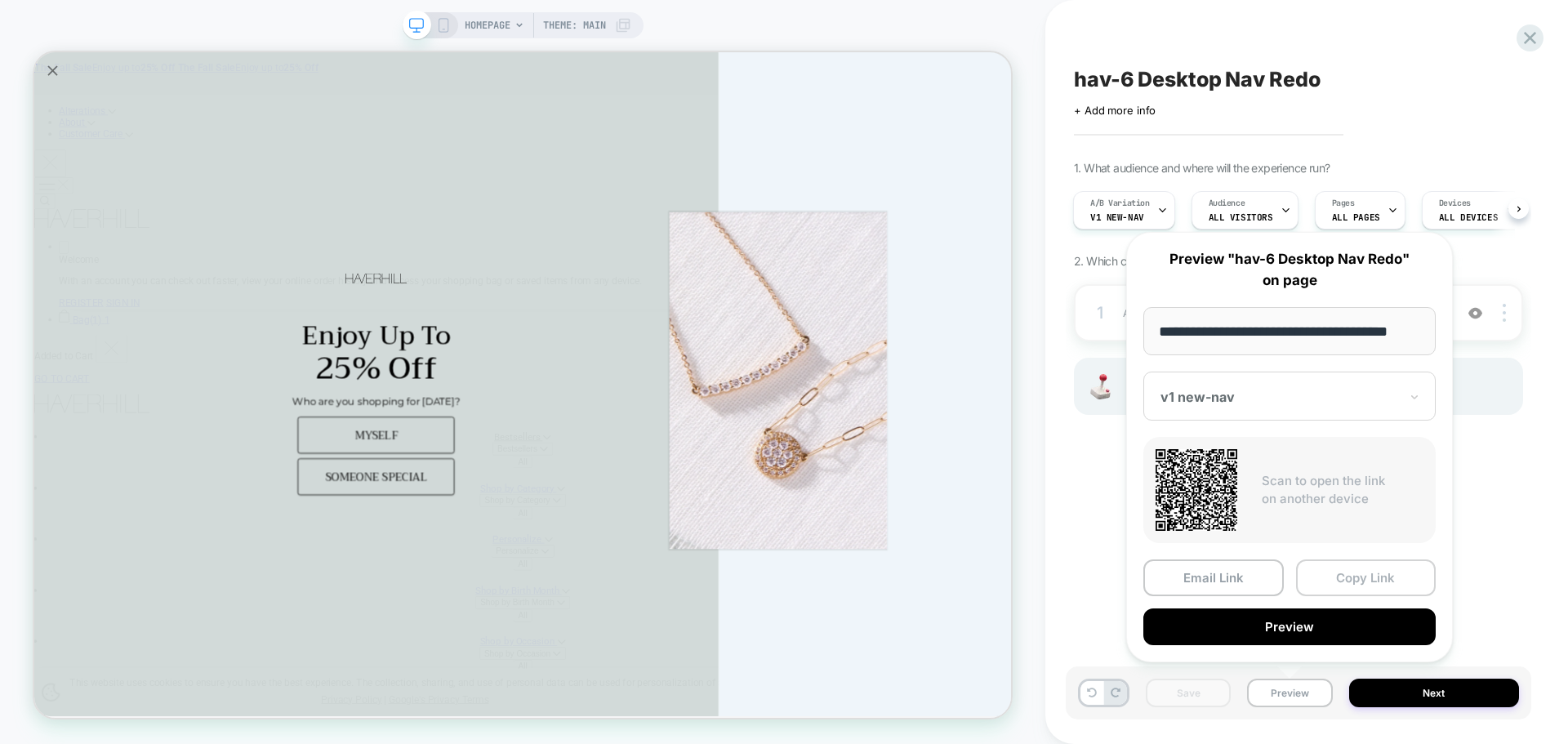
click at [1332, 591] on button "Copy Link" at bounding box center [1366, 578] width 140 height 37
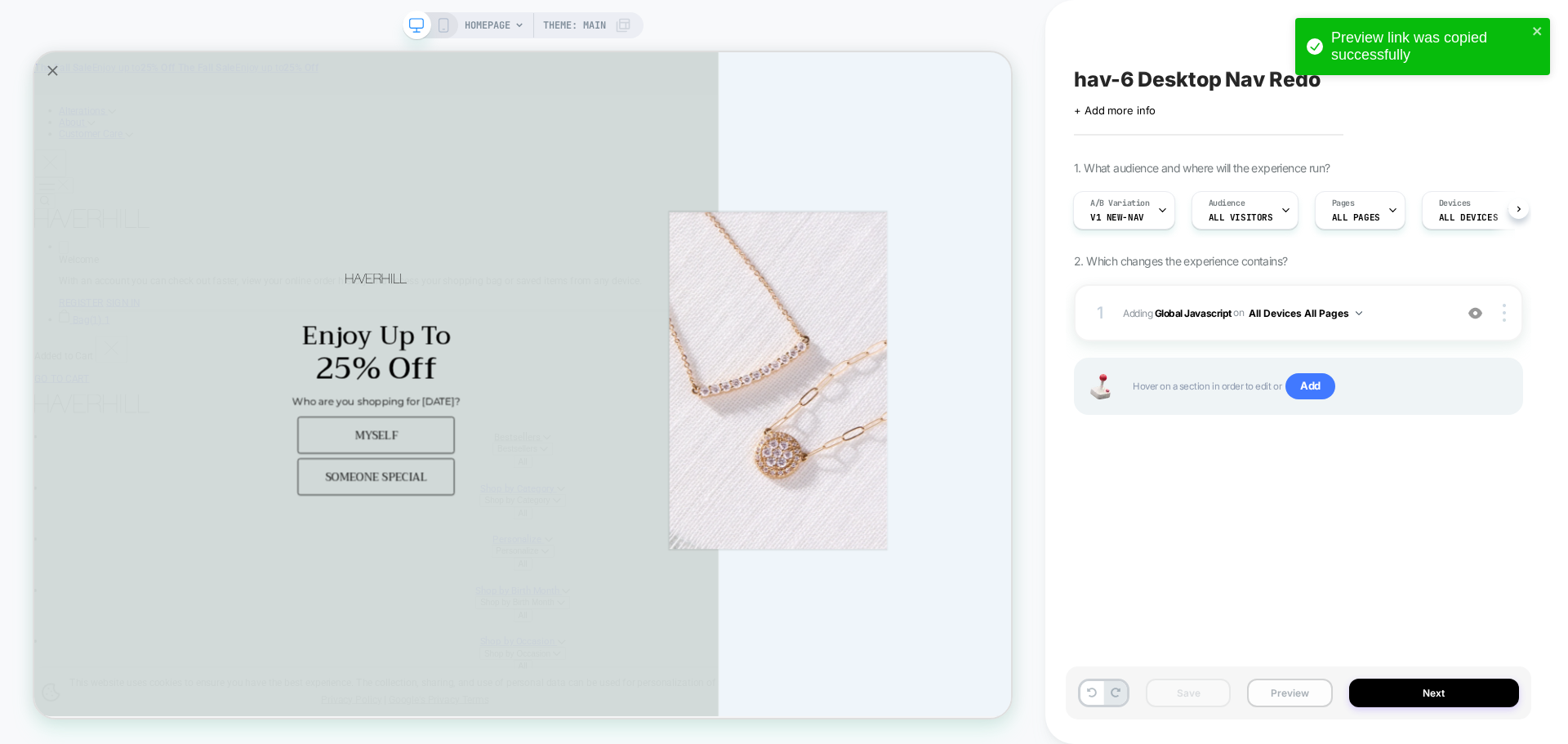
click at [1304, 681] on button "Preview" at bounding box center [1289, 693] width 84 height 29
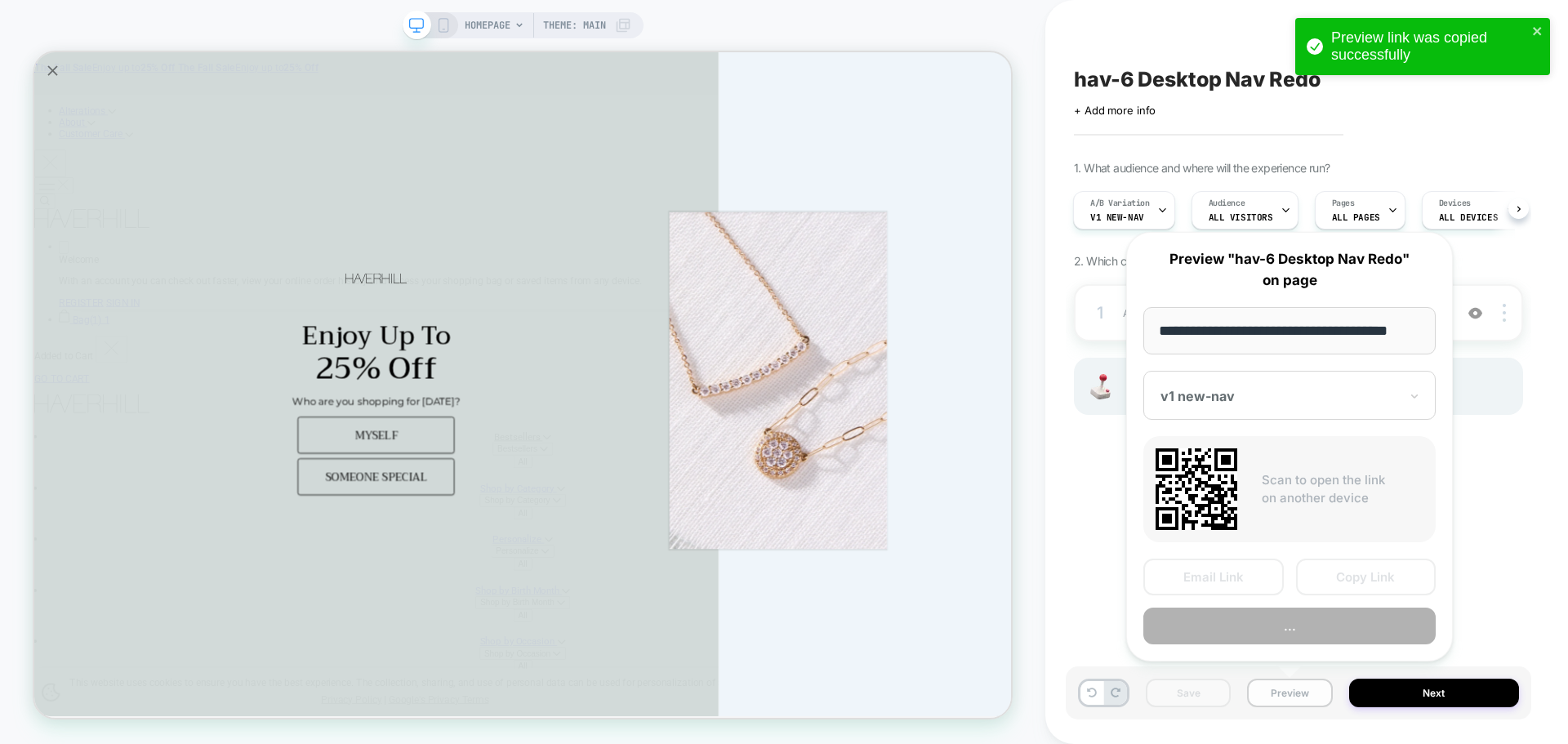
scroll to position [0, 10]
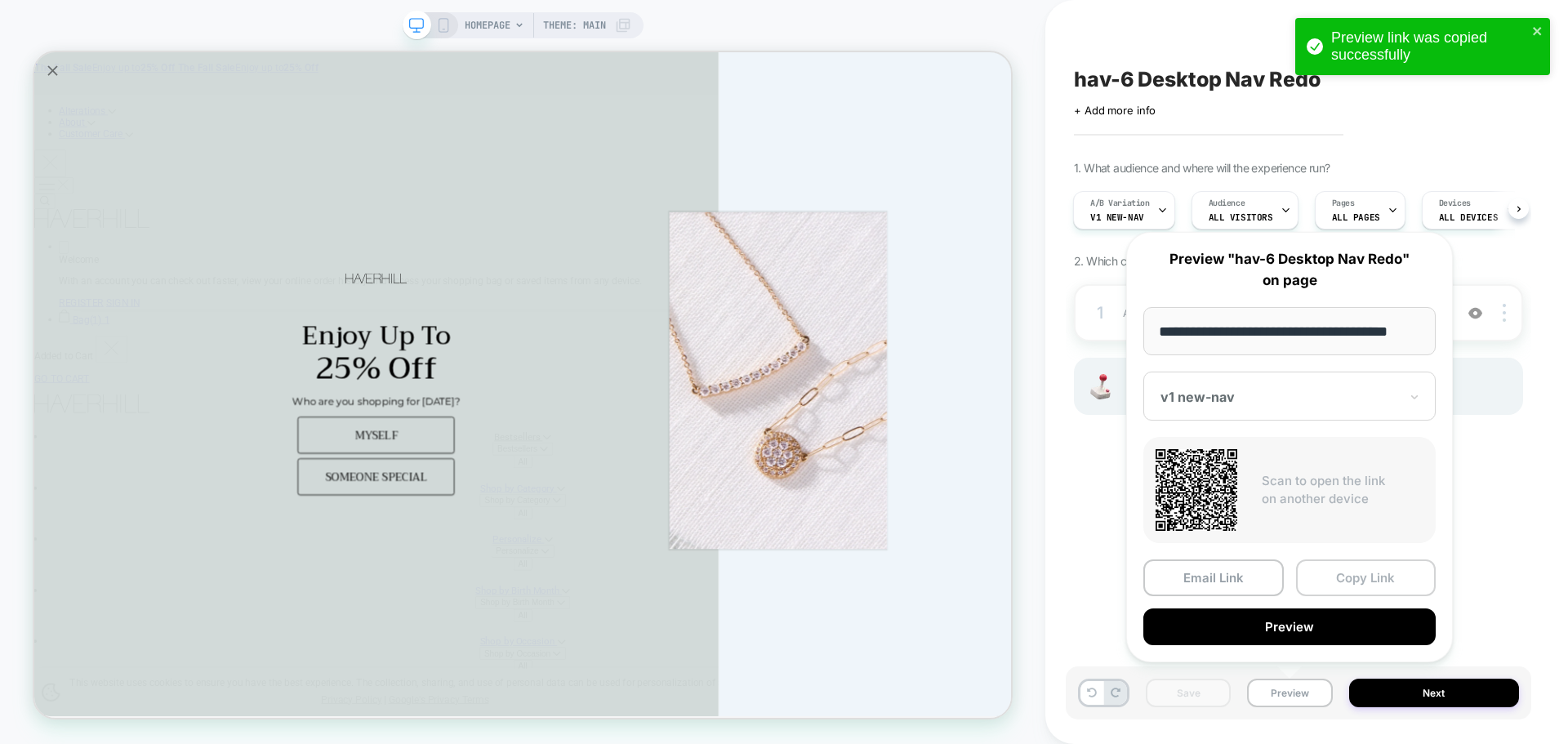
click at [1334, 576] on button "Copy Link" at bounding box center [1366, 578] width 140 height 37
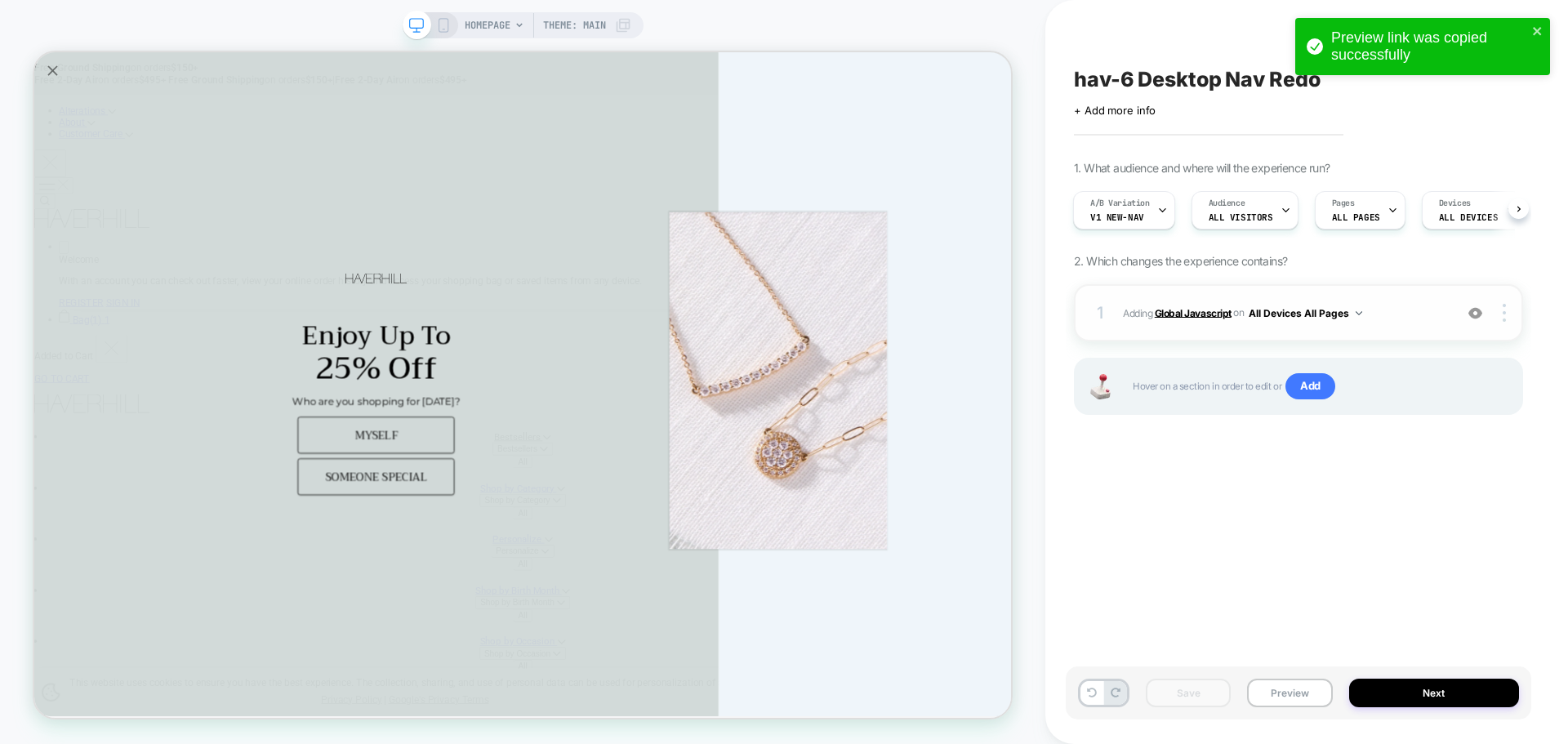
click at [1222, 316] on b "Global Javascript" at bounding box center [1193, 312] width 77 height 12
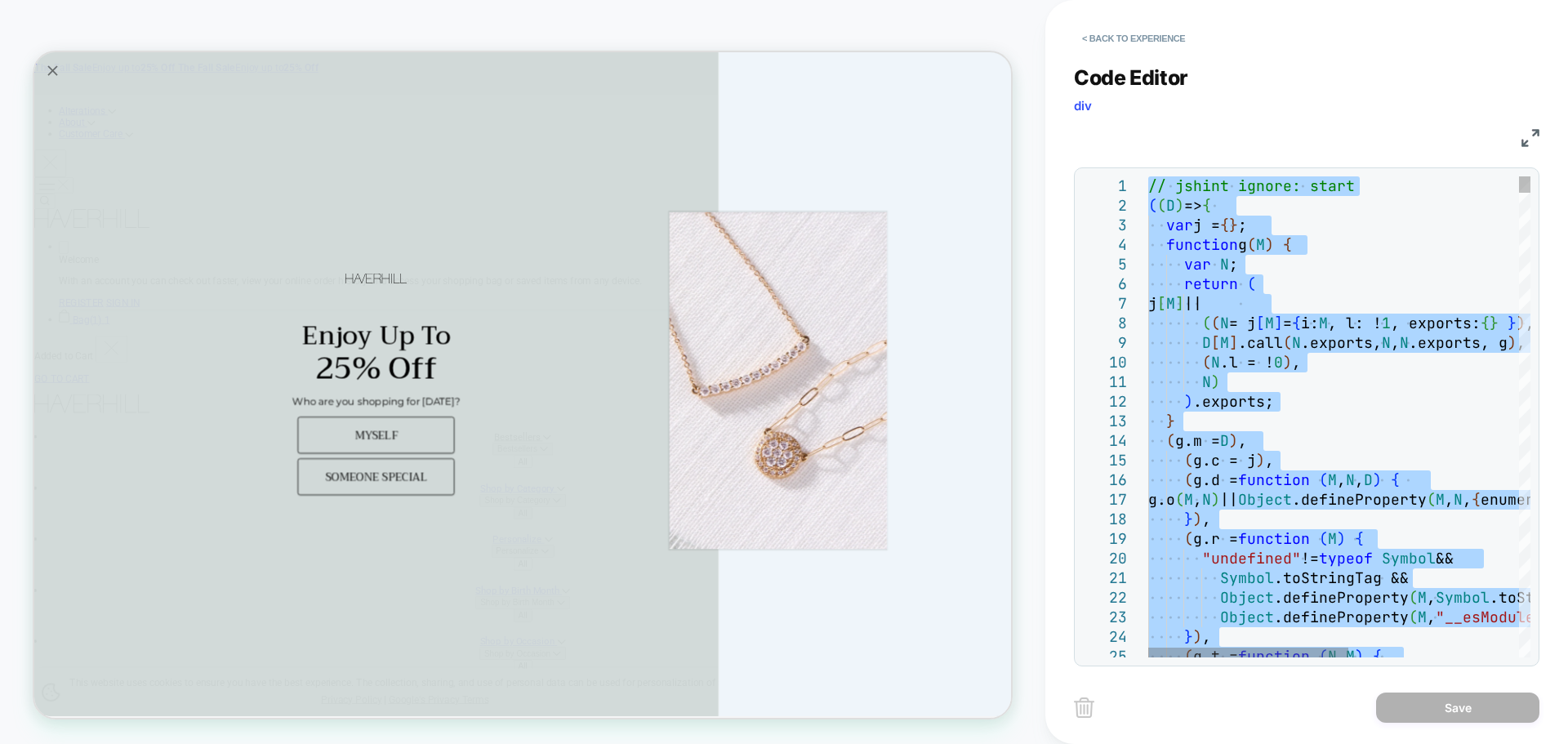
type textarea "**********"
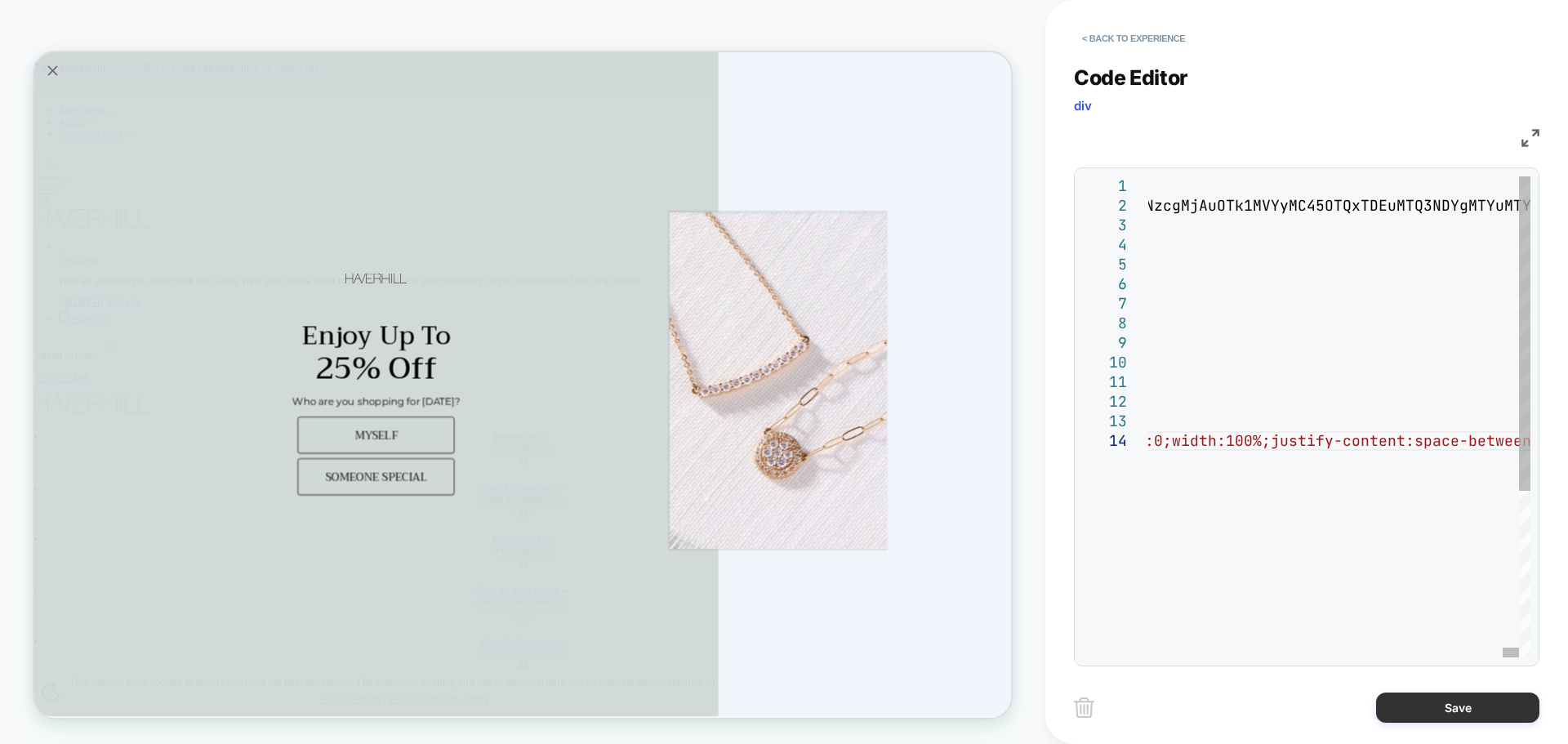
drag, startPoint x: 1460, startPoint y: 737, endPoint x: 1453, endPoint y: 710, distance: 27.9
click at [1460, 735] on div "< Back to experience Code Editor div JS 1 2 3 4 5 6 7 8 9 10 11 12 13 14 // jsh…" at bounding box center [1306, 372] width 465 height 744
click at [1453, 710] on button "Save" at bounding box center [1458, 708] width 163 height 31
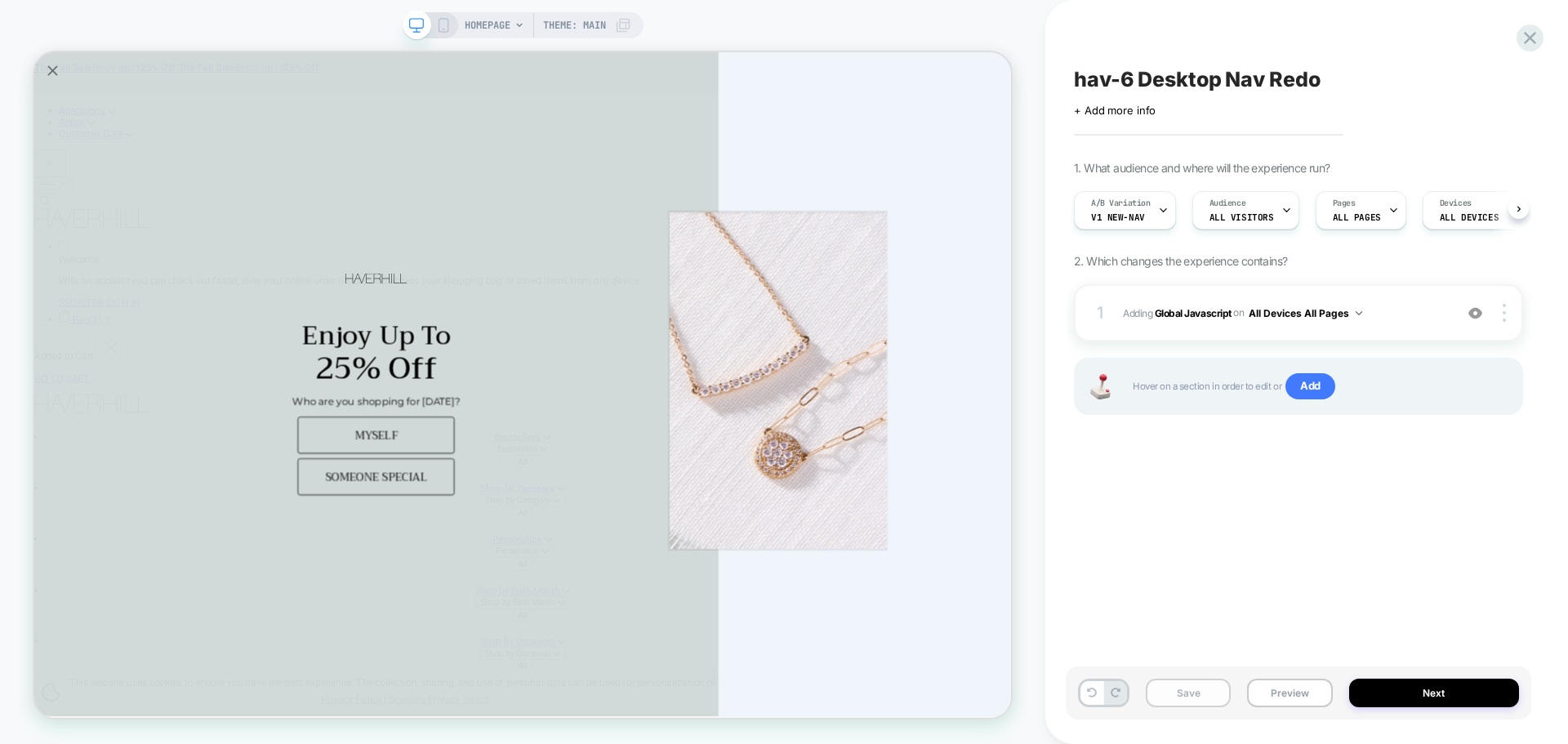
click at [1163, 689] on button "Save" at bounding box center [1187, 693] width 84 height 29
click at [1289, 695] on button "Preview" at bounding box center [1289, 693] width 84 height 29
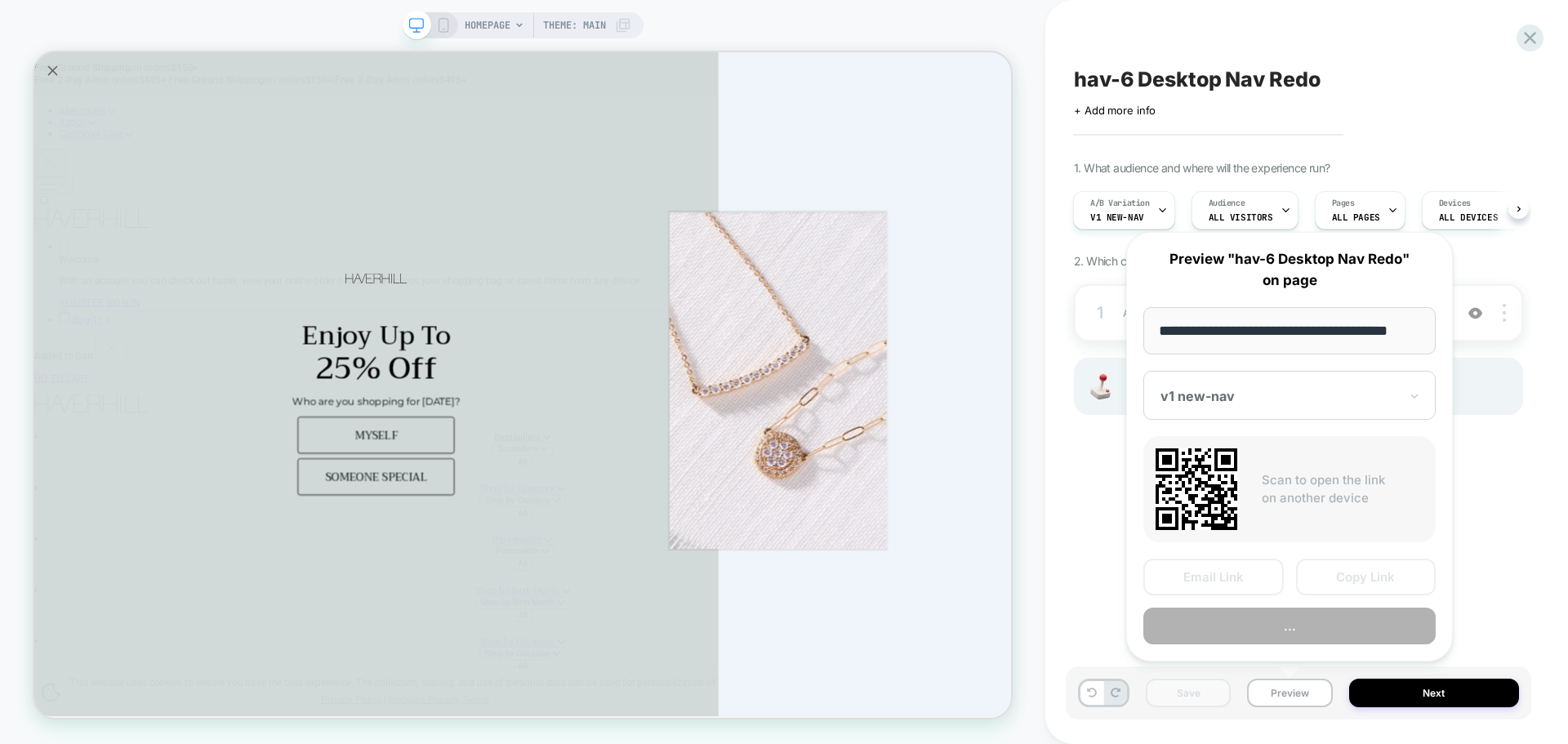
scroll to position [0, 10]
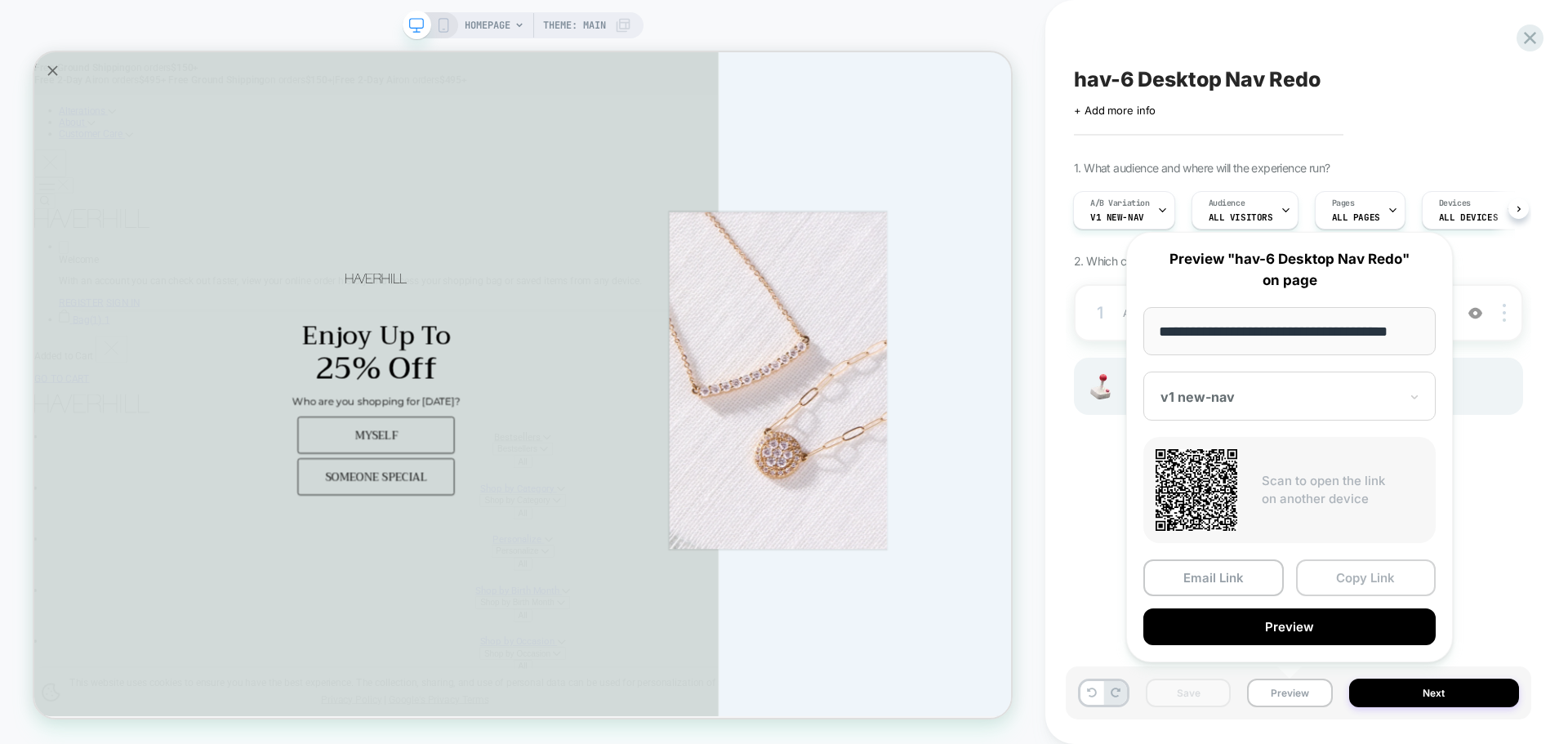
click at [1359, 562] on button "Copy Link" at bounding box center [1366, 578] width 140 height 37
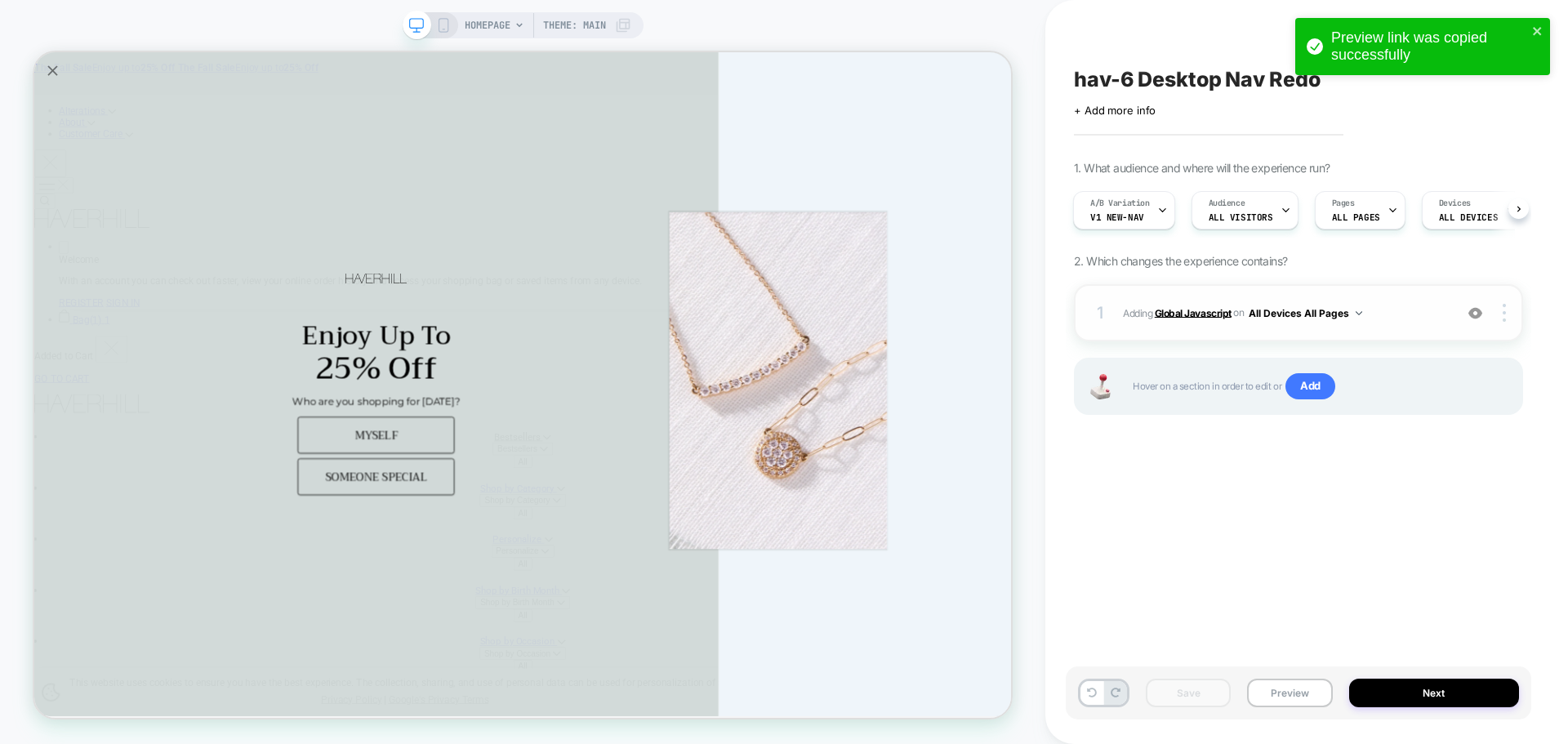
click at [1171, 315] on b "Global Javascript" at bounding box center [1193, 312] width 77 height 12
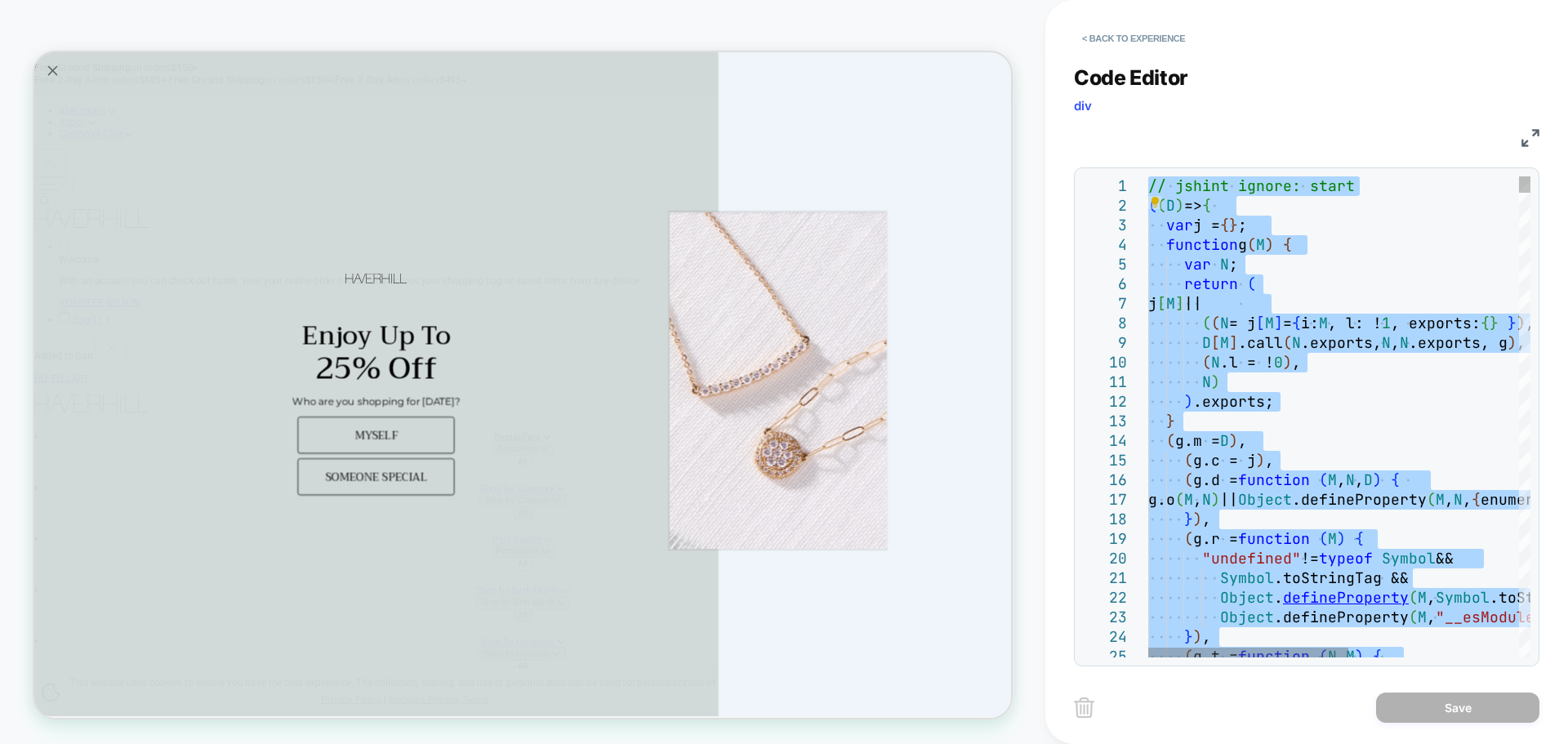
type textarea "**********"
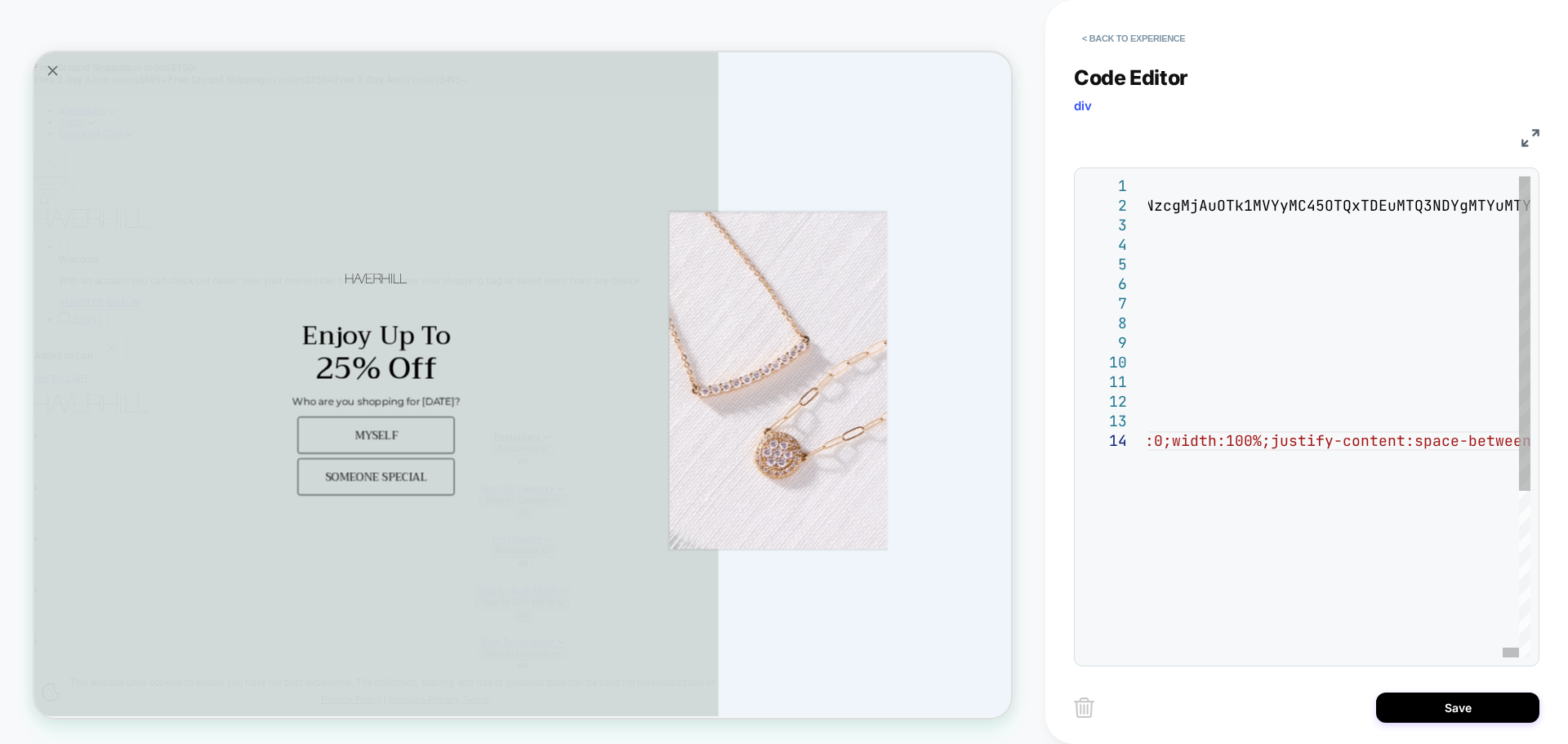
click at [1427, 724] on div "Save" at bounding box center [1306, 708] width 465 height 41
click at [1428, 712] on button "Save" at bounding box center [1458, 708] width 163 height 31
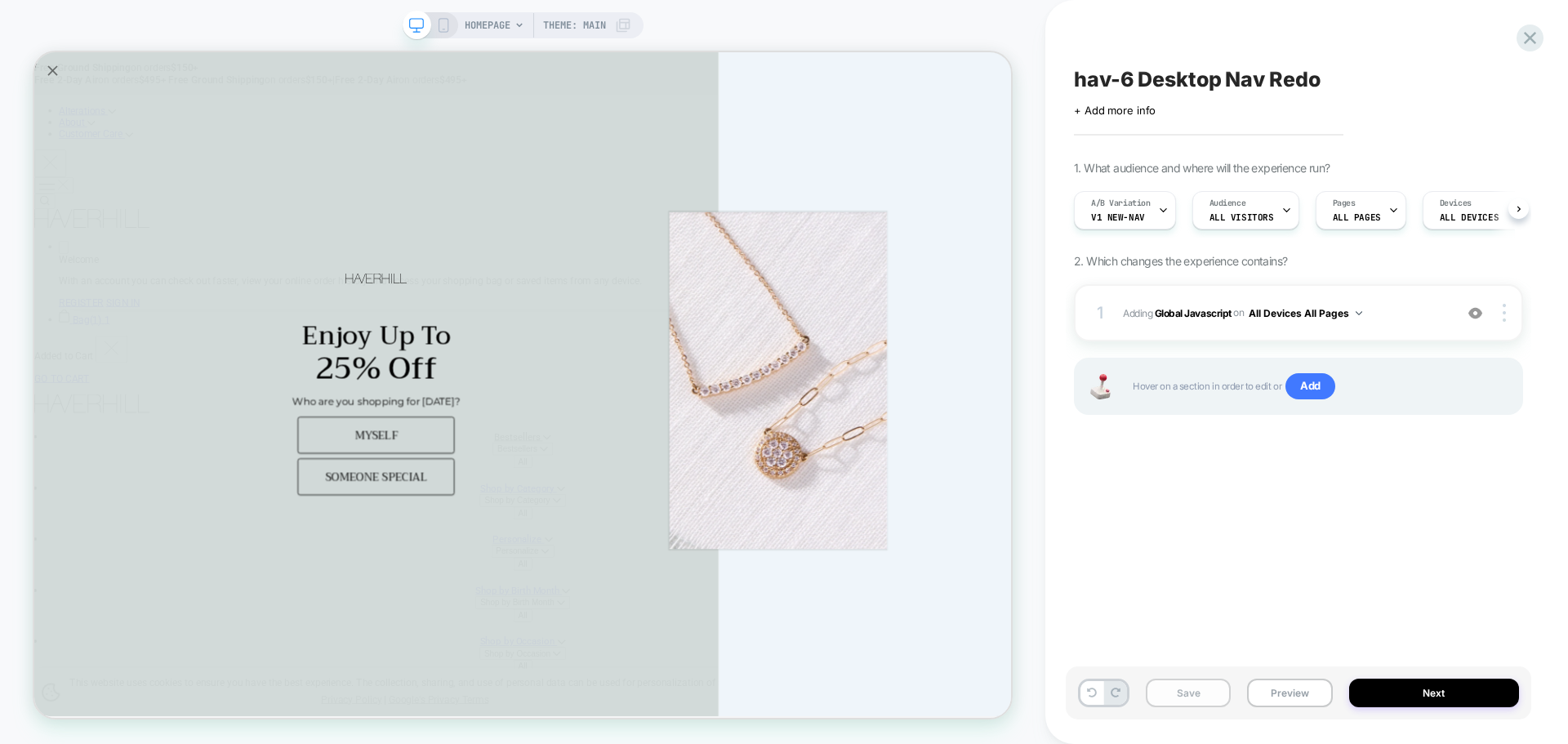
scroll to position [0, 1]
click at [1185, 707] on button "Save" at bounding box center [1187, 693] width 84 height 29
click at [1288, 689] on button "Preview" at bounding box center [1289, 693] width 84 height 29
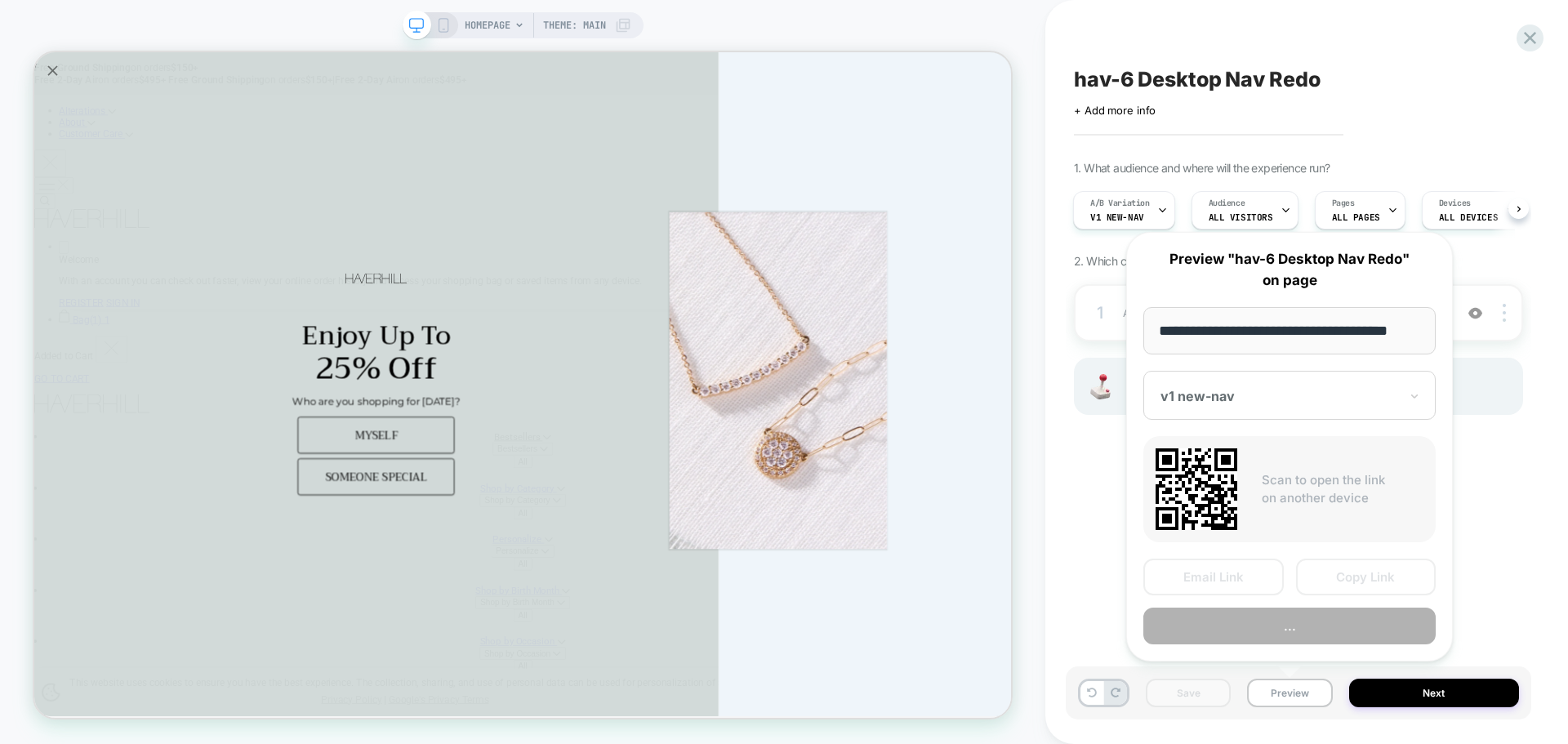
scroll to position [0, 10]
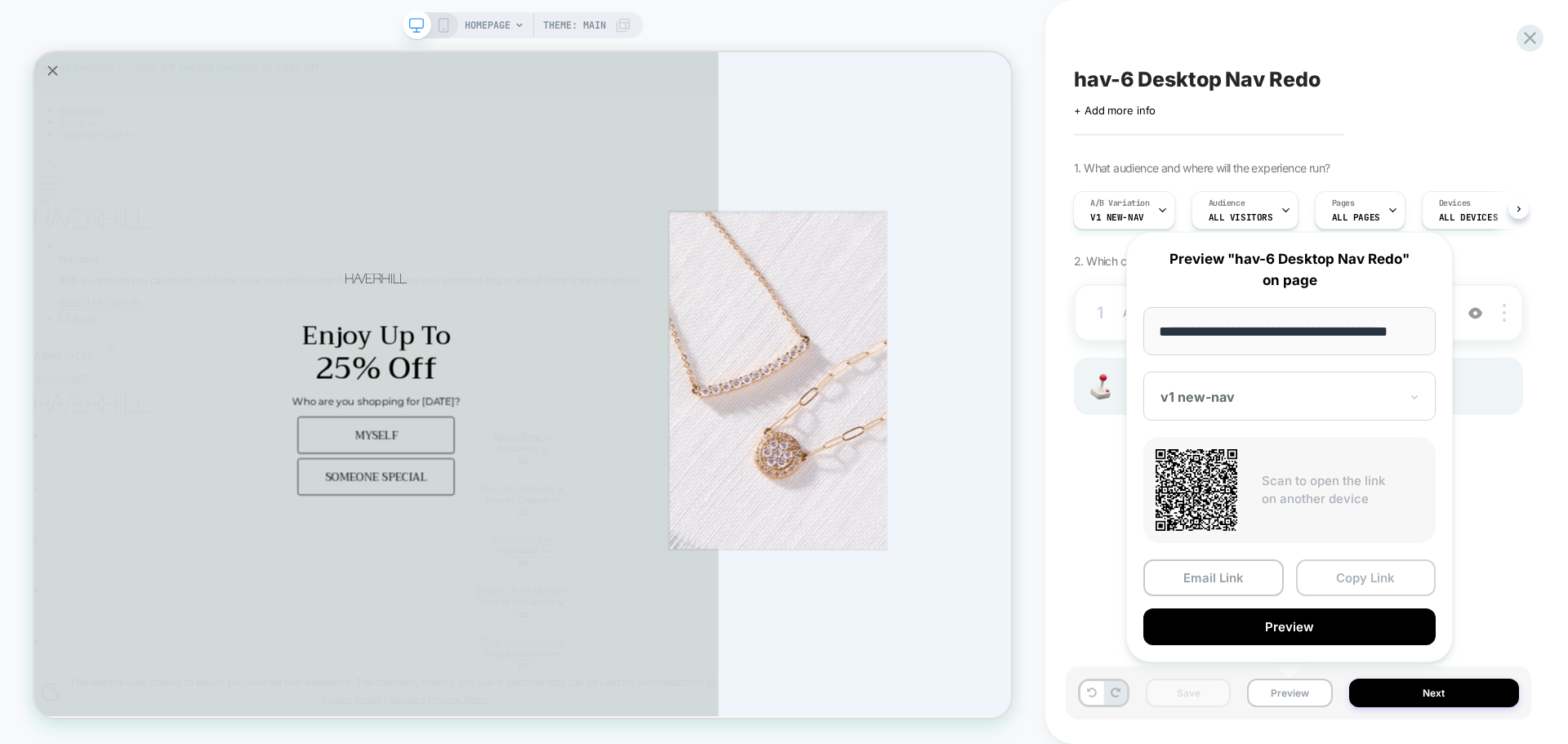
click at [1344, 585] on button "Copy Link" at bounding box center [1366, 578] width 140 height 37
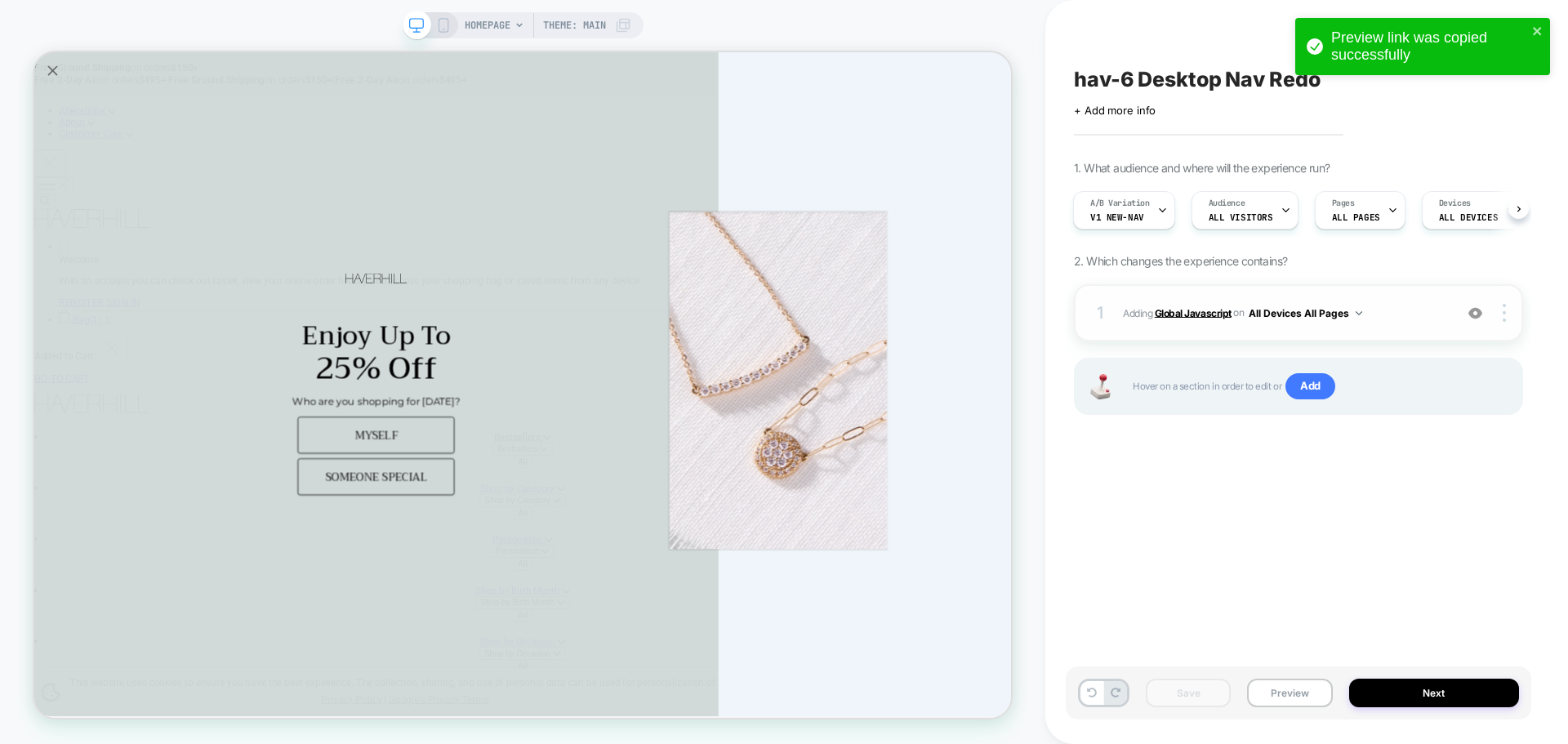
click at [1179, 314] on b "Global Javascript" at bounding box center [1193, 312] width 77 height 12
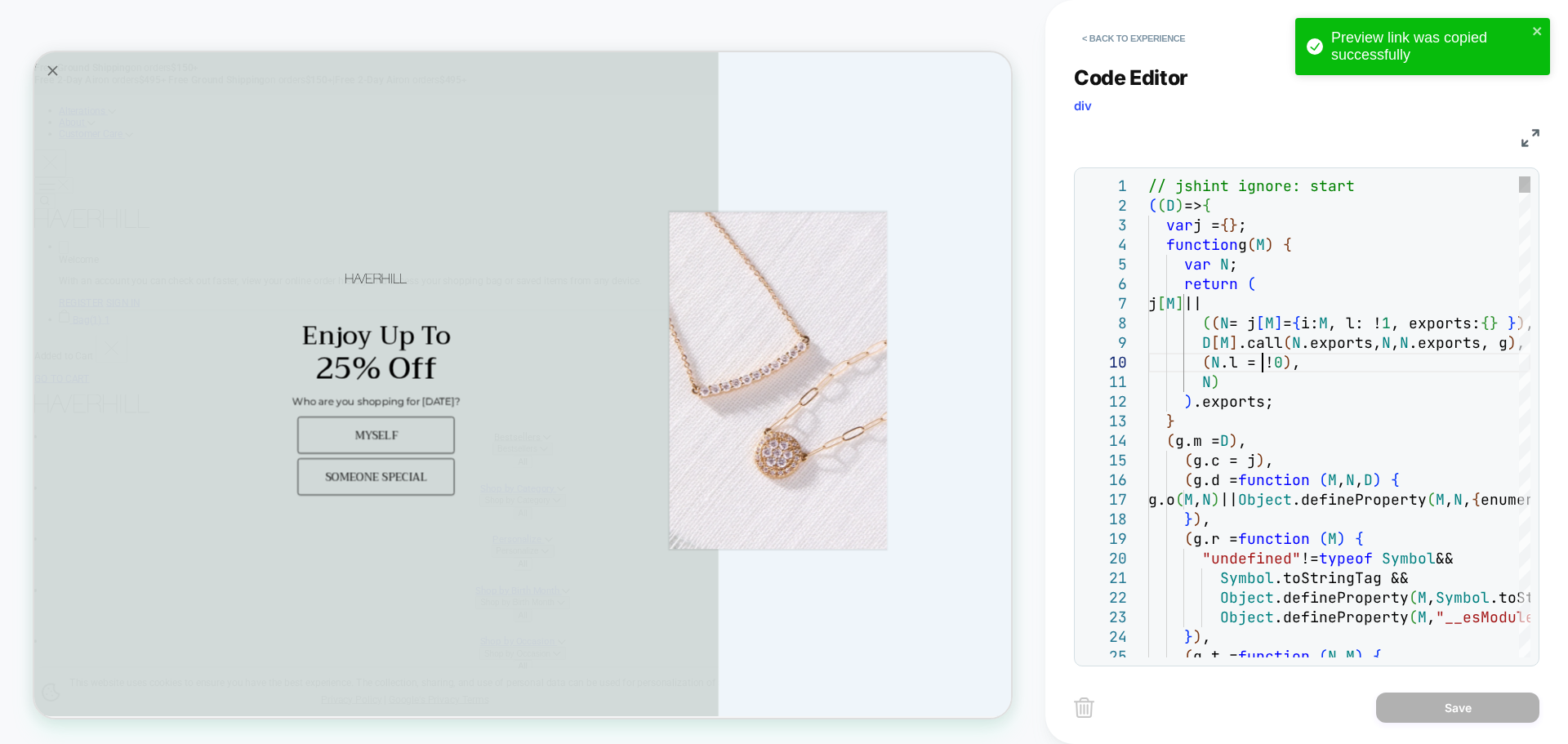
scroll to position [0, 0]
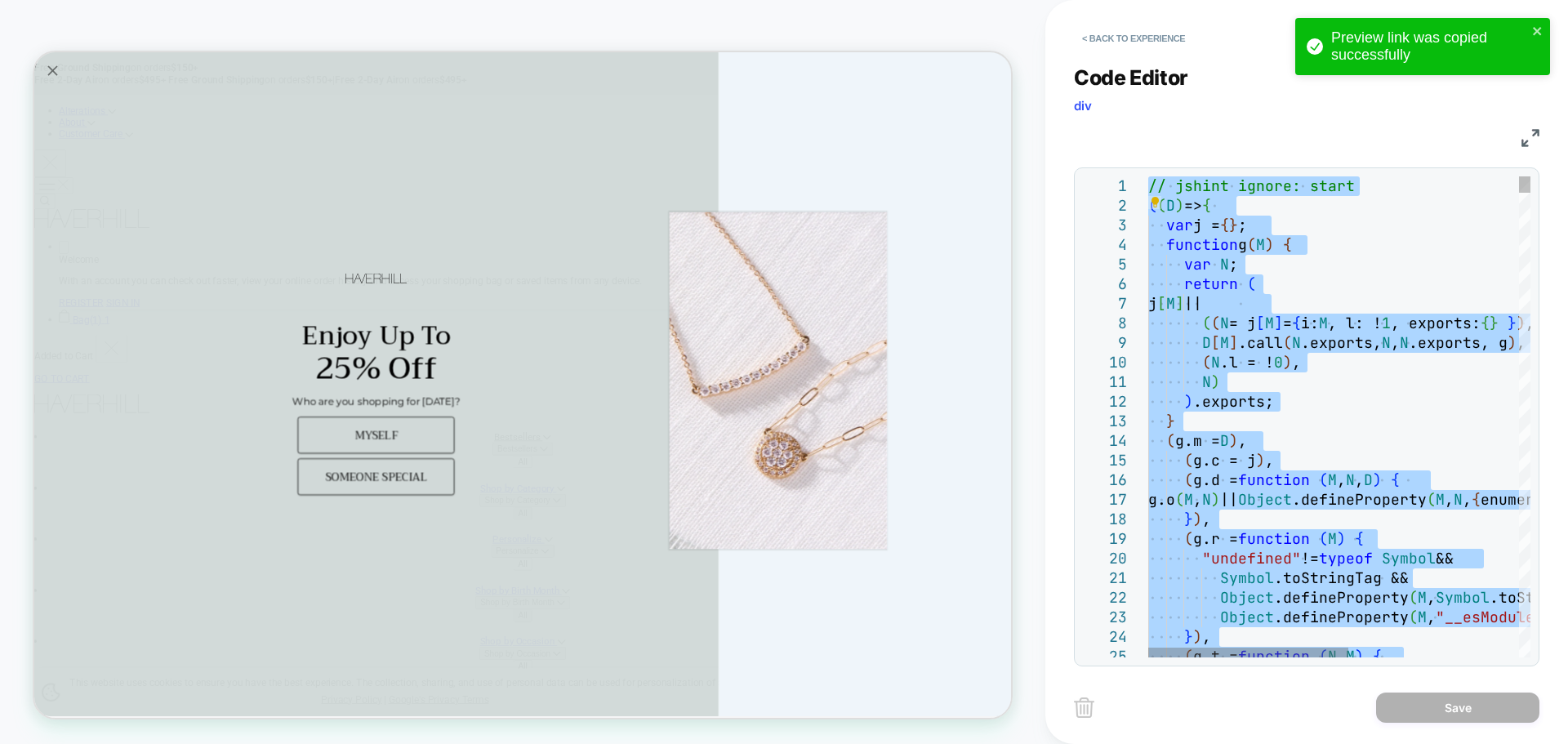
type textarea "**********"
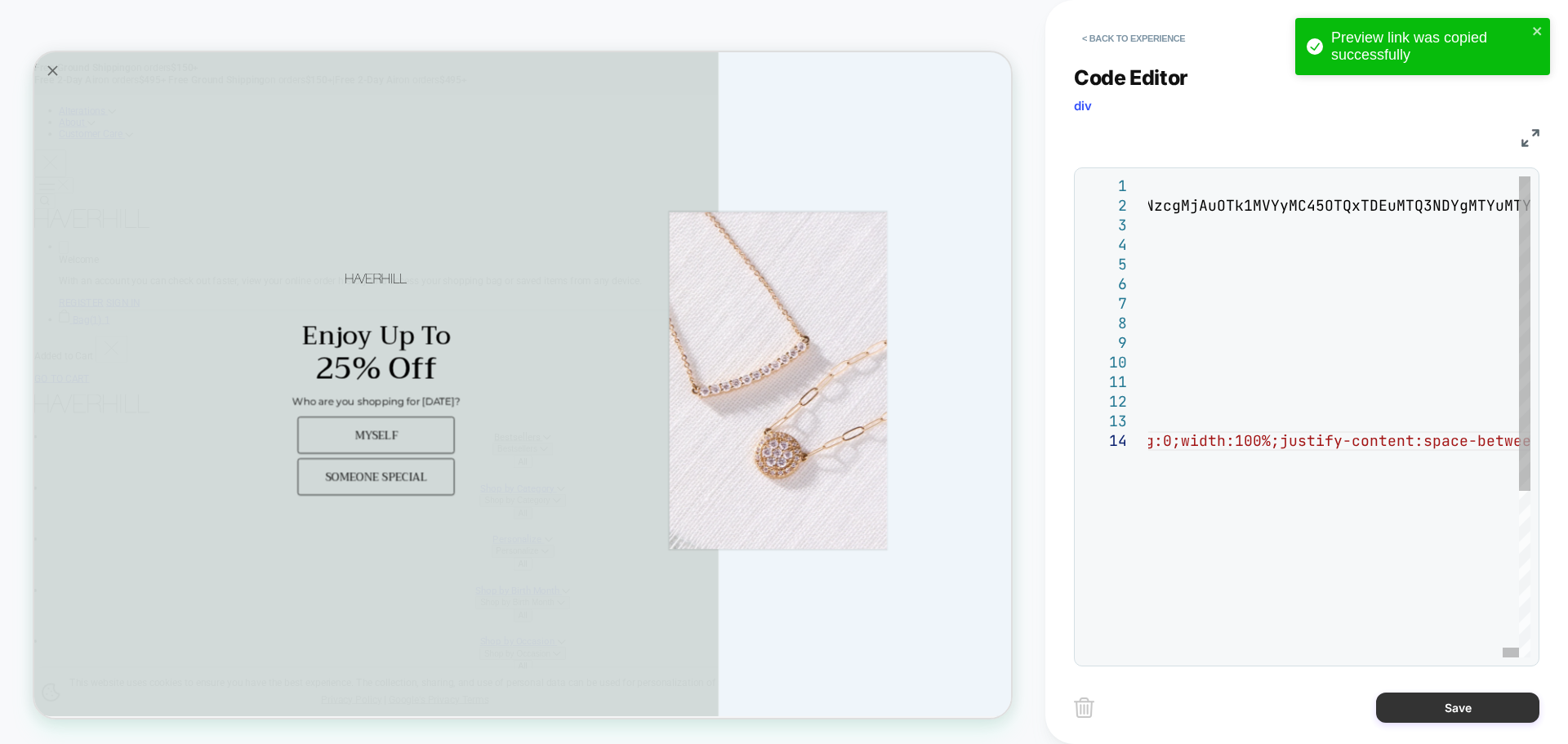
click at [1414, 705] on button "Save" at bounding box center [1458, 708] width 163 height 31
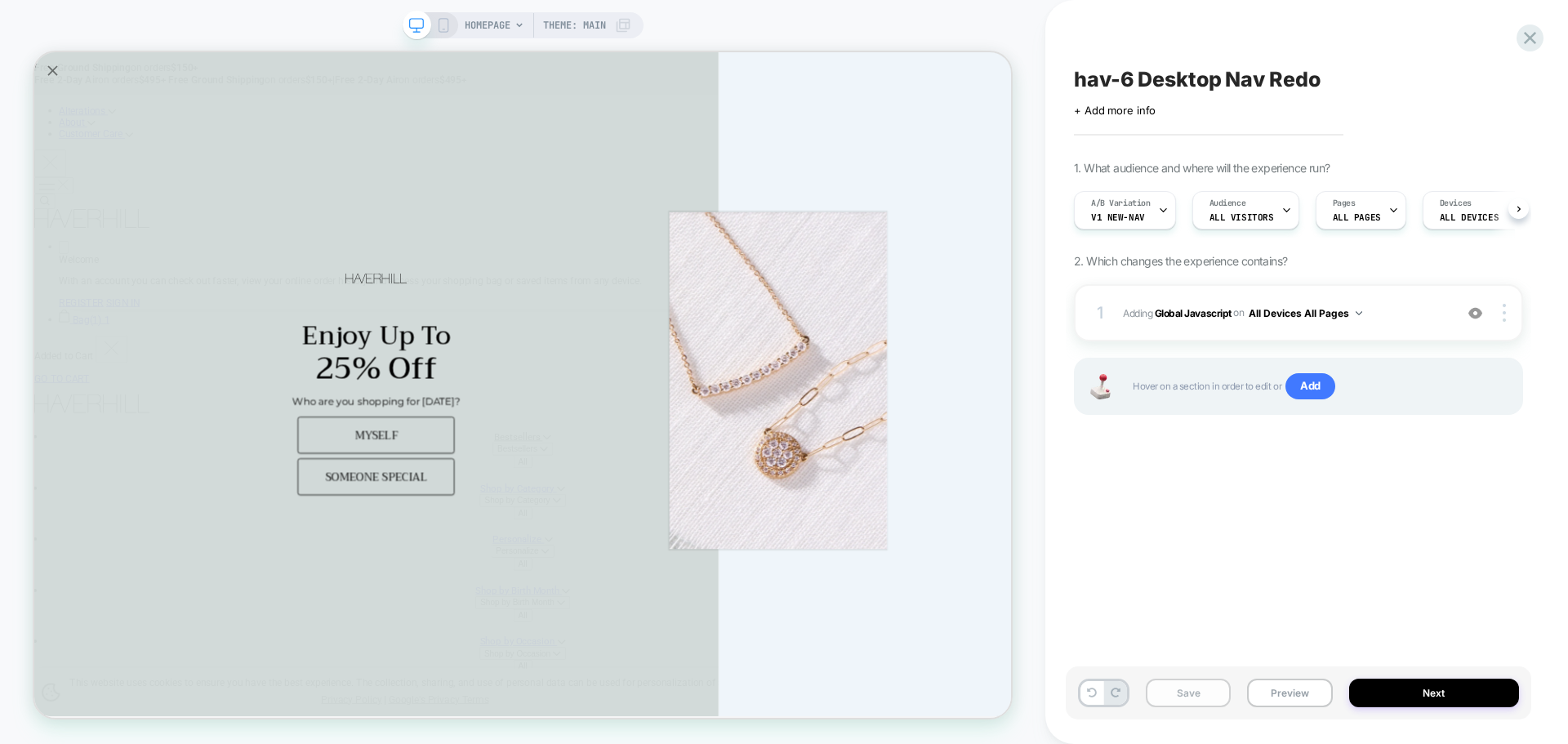
scroll to position [0, 1]
click at [1220, 697] on button "Save" at bounding box center [1187, 693] width 84 height 29
click at [1286, 710] on div "Save Preview Next" at bounding box center [1298, 693] width 465 height 53
click at [1284, 691] on button "Preview" at bounding box center [1289, 693] width 84 height 29
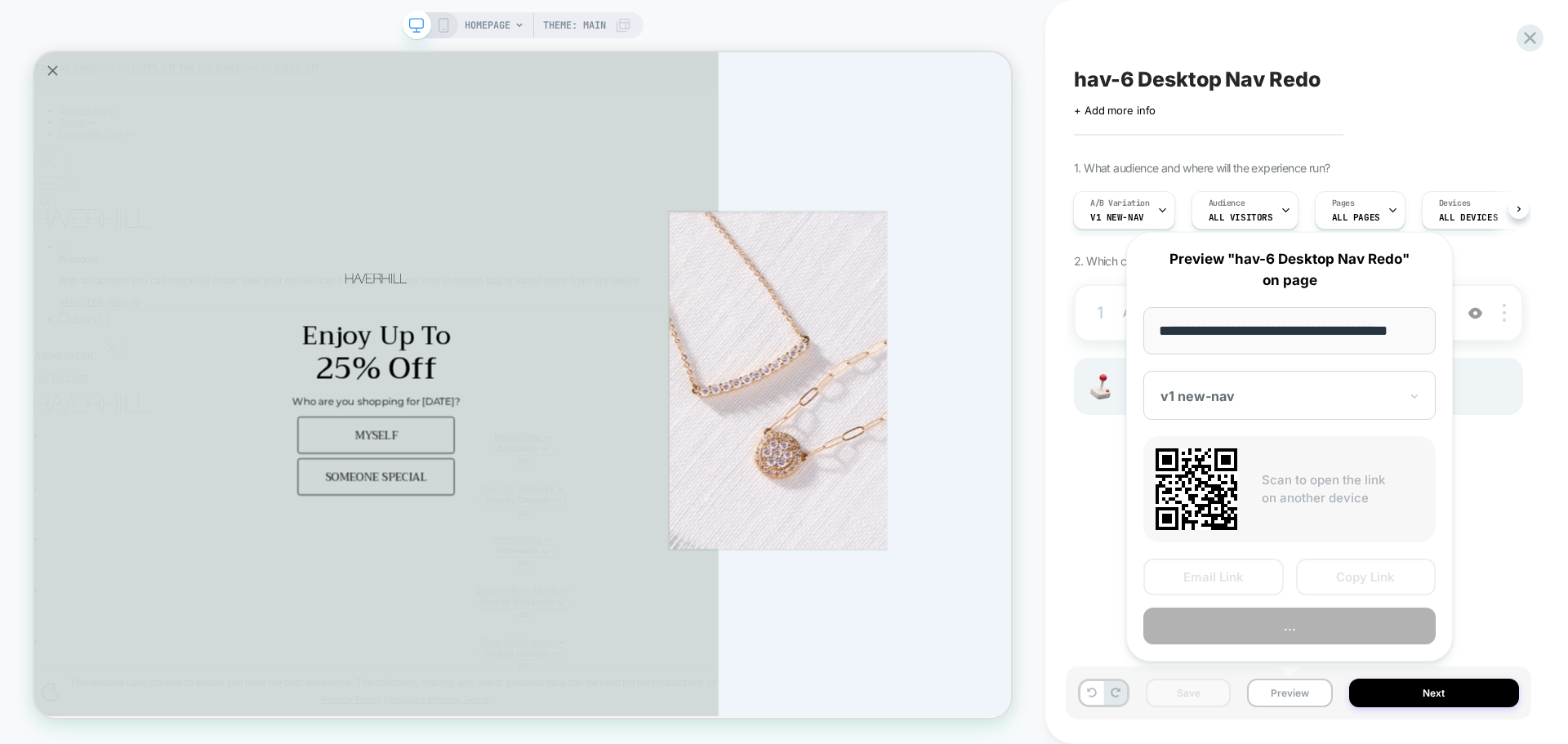
scroll to position [0, 10]
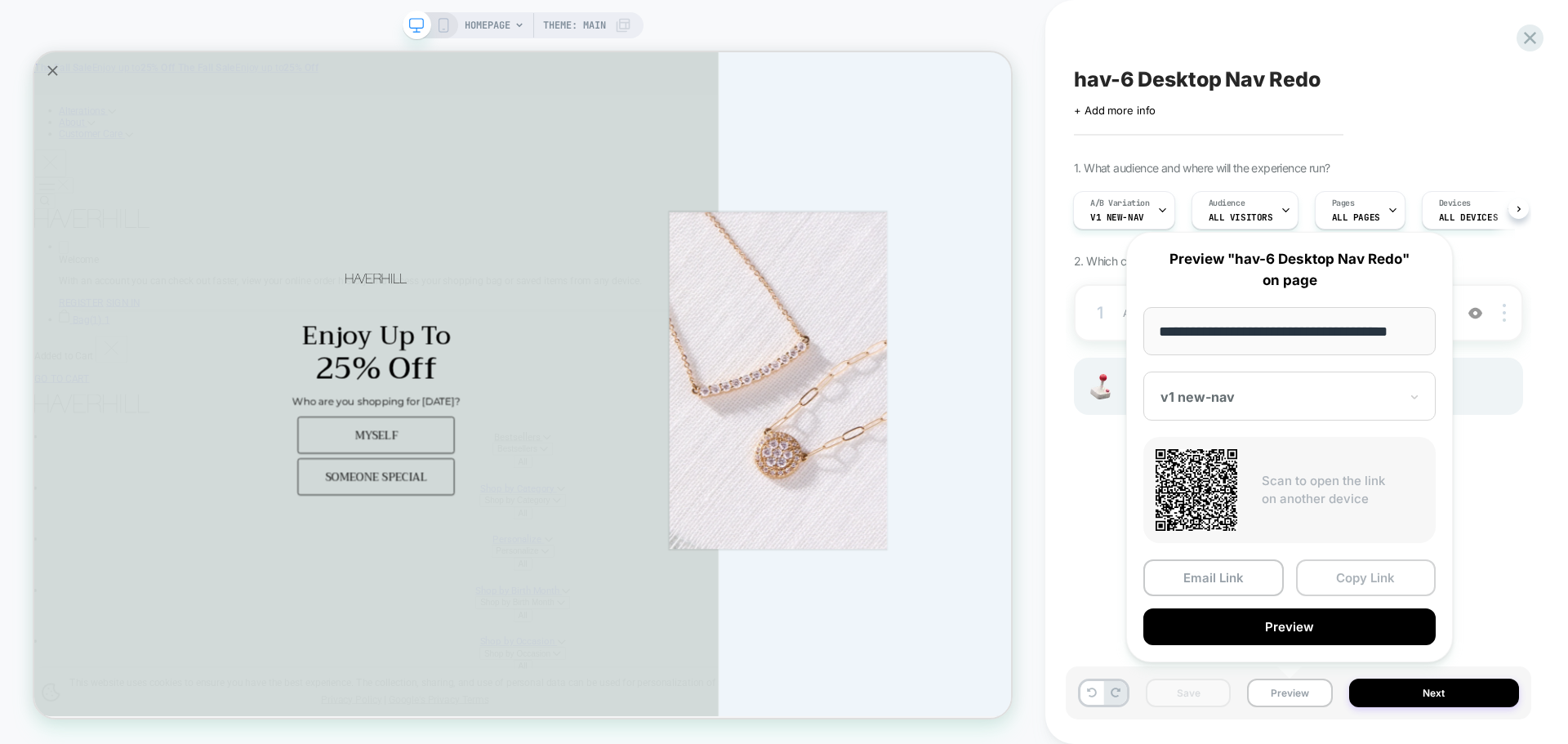
drag, startPoint x: 1338, startPoint y: 598, endPoint x: 1346, endPoint y: 592, distance: 10.0
click at [1341, 596] on div "Email Link Copy Link Preview" at bounding box center [1289, 602] width 292 height 85
click at [1346, 592] on button "Copy Link" at bounding box center [1366, 578] width 140 height 37
